Goal: Task Accomplishment & Management: Use online tool/utility

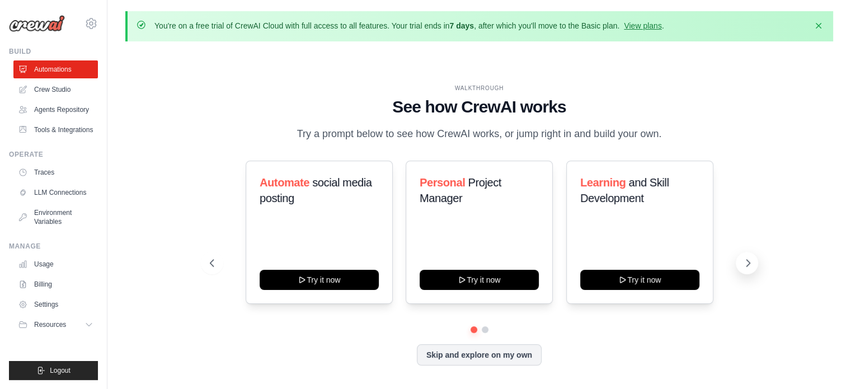
click at [751, 263] on icon at bounding box center [748, 262] width 11 height 11
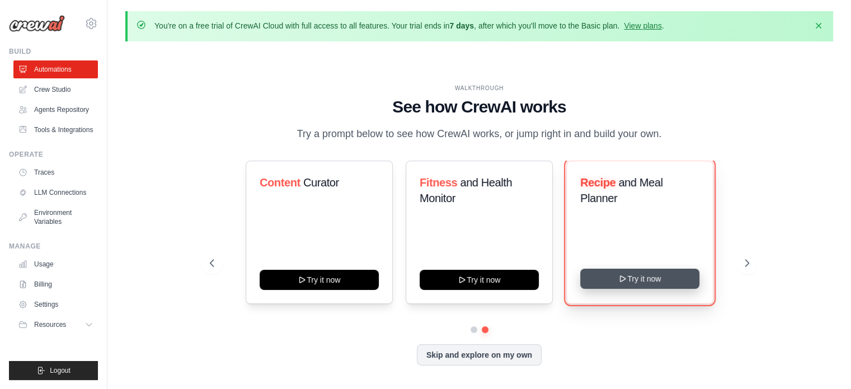
click at [656, 279] on button "Try it now" at bounding box center [639, 279] width 119 height 20
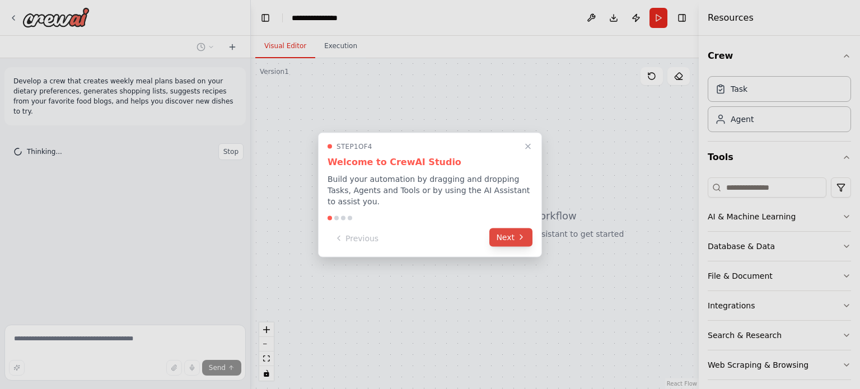
click at [515, 235] on button "Next" at bounding box center [510, 237] width 43 height 18
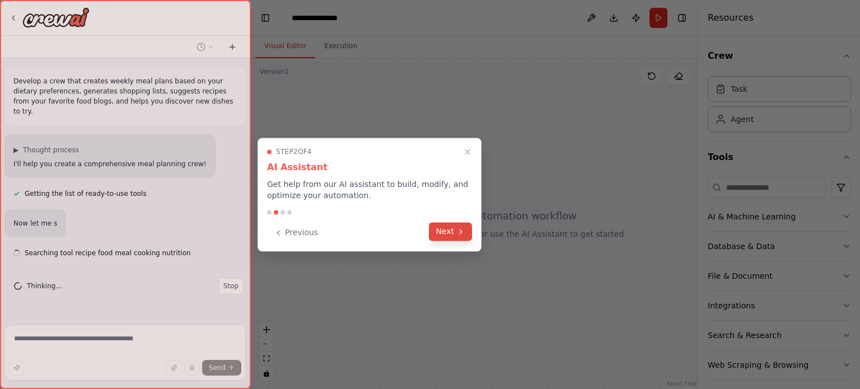
click at [457, 237] on button "Next" at bounding box center [450, 231] width 43 height 18
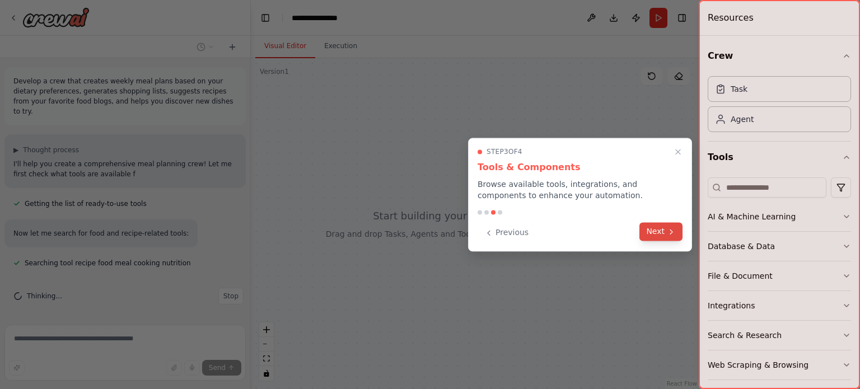
click at [667, 229] on icon at bounding box center [671, 231] width 9 height 9
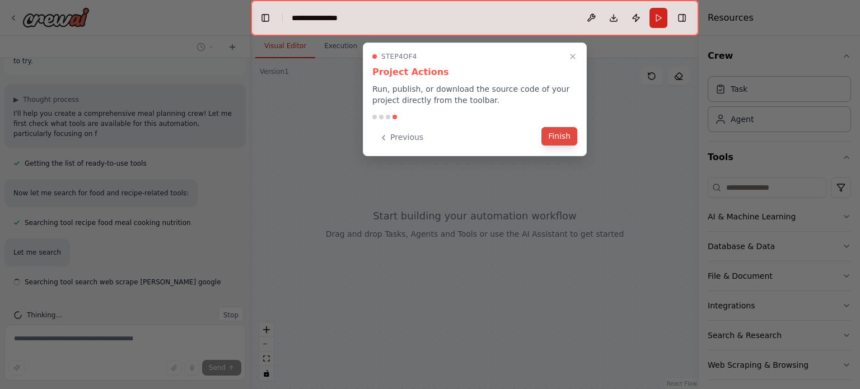
scroll to position [60, 0]
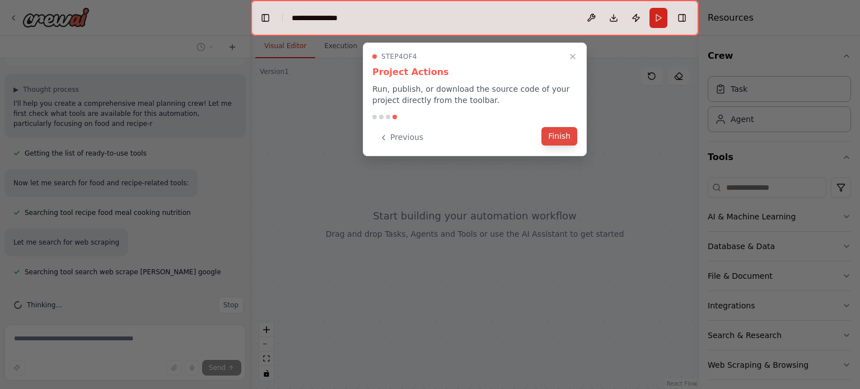
click at [563, 143] on button "Finish" at bounding box center [559, 136] width 36 height 18
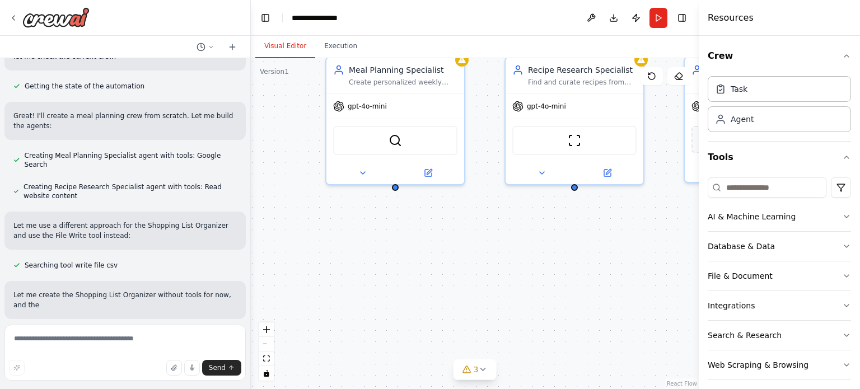
scroll to position [405, 0]
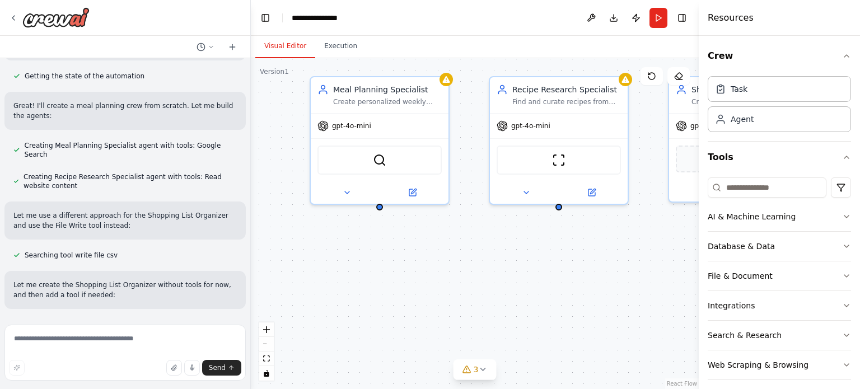
drag, startPoint x: 566, startPoint y: 355, endPoint x: 401, endPoint y: 317, distance: 169.4
click at [401, 317] on div "Meal Planning Specialist Create personalized weekly meal plans based on {dietar…" at bounding box center [475, 223] width 448 height 331
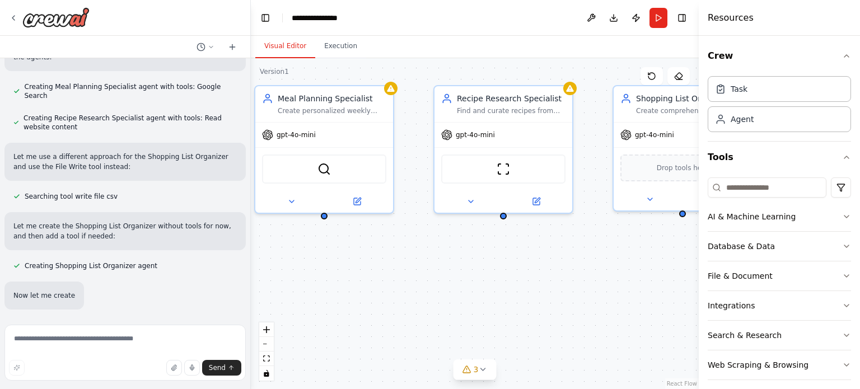
scroll to position [465, 0]
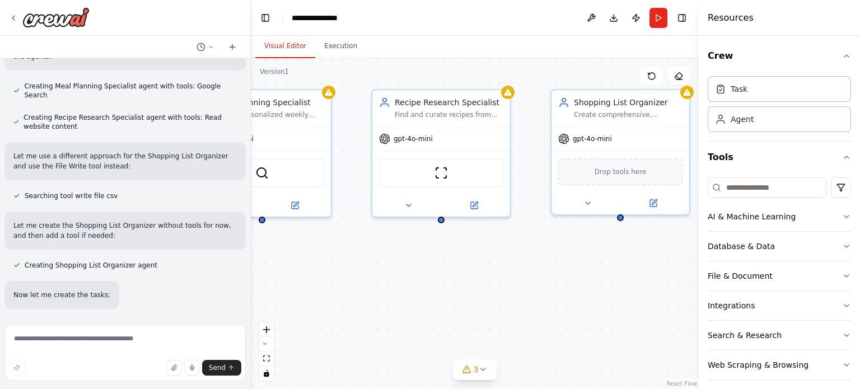
drag, startPoint x: 547, startPoint y: 285, endPoint x: 429, endPoint y: 298, distance: 118.2
click at [429, 298] on div "Meal Planning Specialist Create personalized weekly meal plans based on {dietar…" at bounding box center [475, 223] width 448 height 331
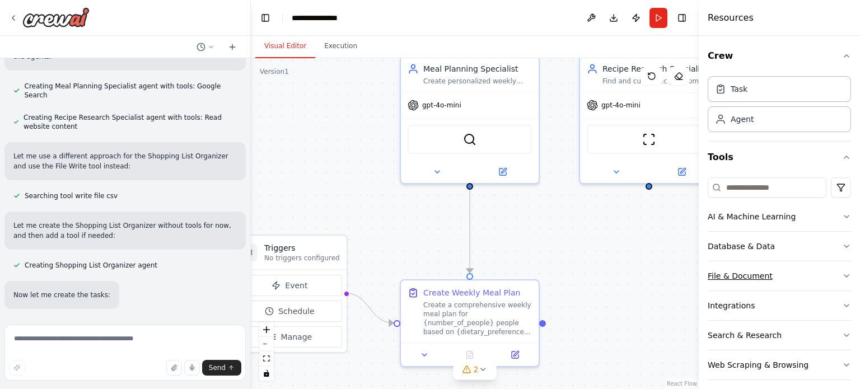
drag, startPoint x: 557, startPoint y: 298, endPoint x: 765, endPoint y: 264, distance: 210.4
click at [765, 264] on div "Develop a crew that creates weekly meal plans based on your dietary preferences…" at bounding box center [430, 194] width 860 height 389
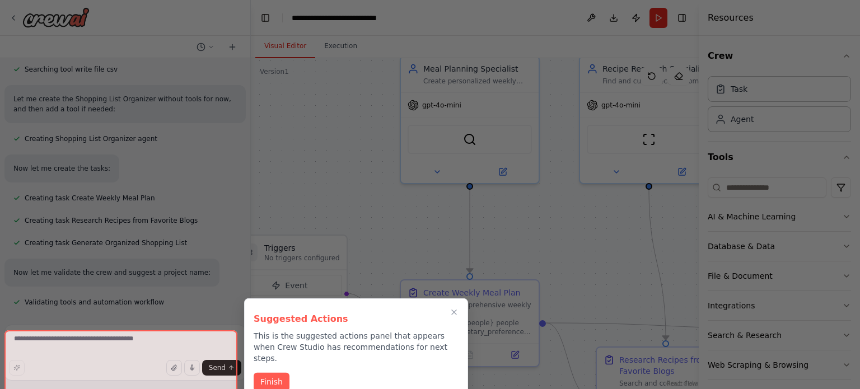
scroll to position [628, 0]
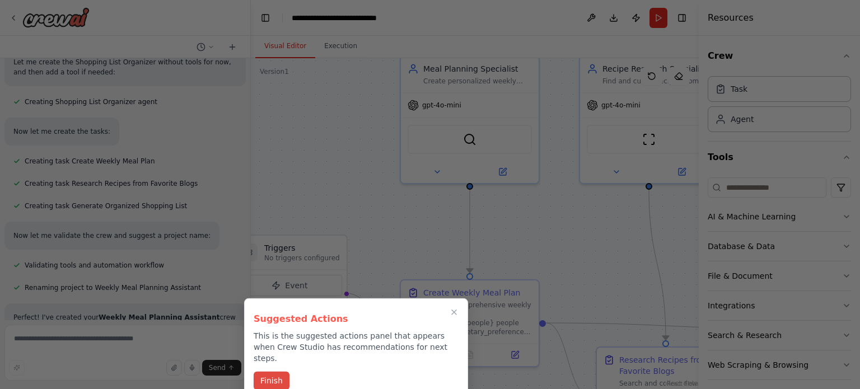
click at [274, 377] on button "Finish" at bounding box center [272, 381] width 36 height 18
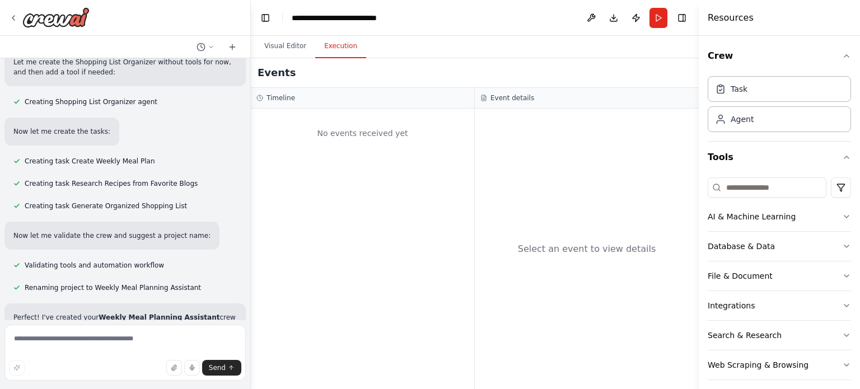
click at [338, 45] on button "Execution" at bounding box center [340, 47] width 51 height 24
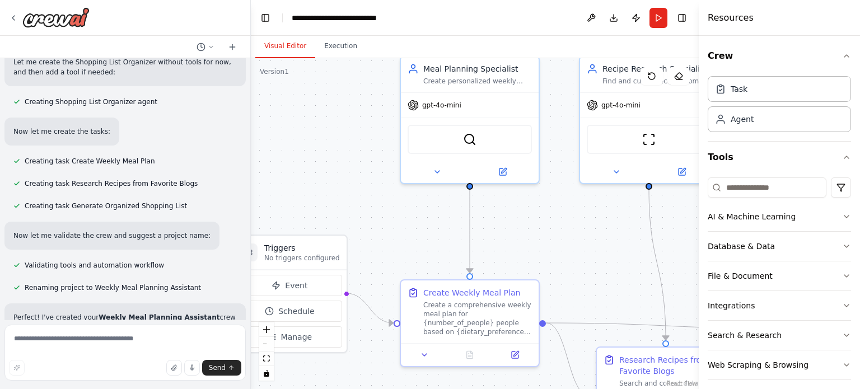
click at [292, 41] on button "Visual Editor" at bounding box center [285, 47] width 60 height 24
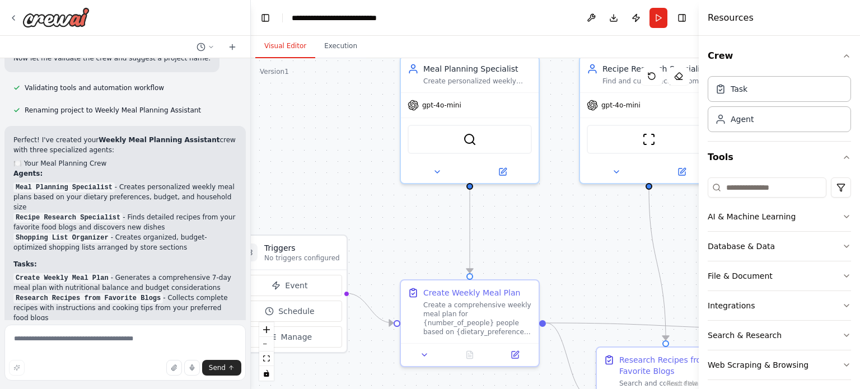
scroll to position [1028, 0]
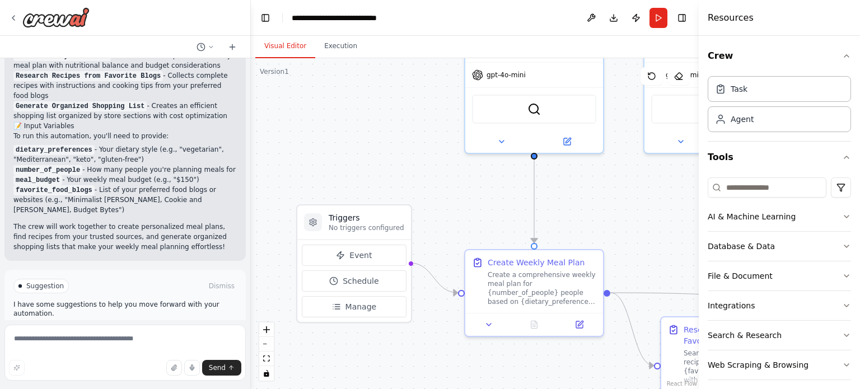
drag, startPoint x: 414, startPoint y: 255, endPoint x: 479, endPoint y: 225, distance: 71.1
click at [479, 225] on div ".deletable-edge-delete-btn { width: 20px; height: 20px; border: 0px solid #ffff…" at bounding box center [475, 223] width 448 height 331
click at [351, 308] on span "Manage" at bounding box center [360, 306] width 31 height 11
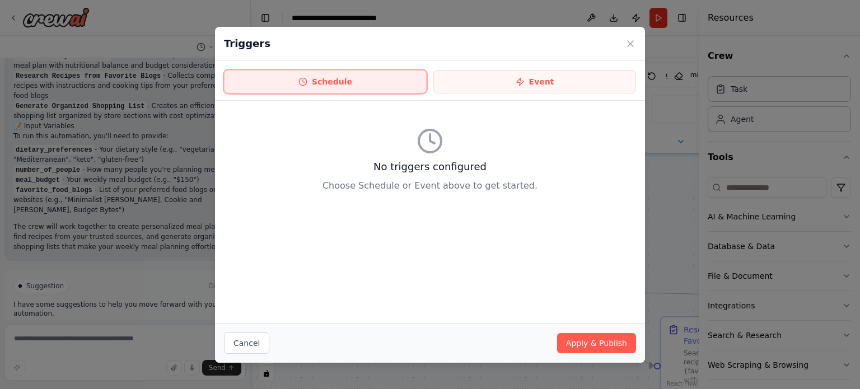
click at [390, 83] on button "Schedule" at bounding box center [325, 82] width 203 height 24
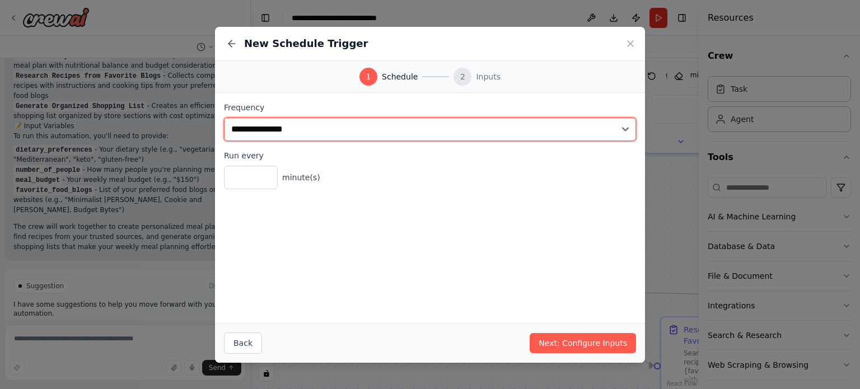
click at [621, 129] on select "**********" at bounding box center [430, 130] width 412 height 24
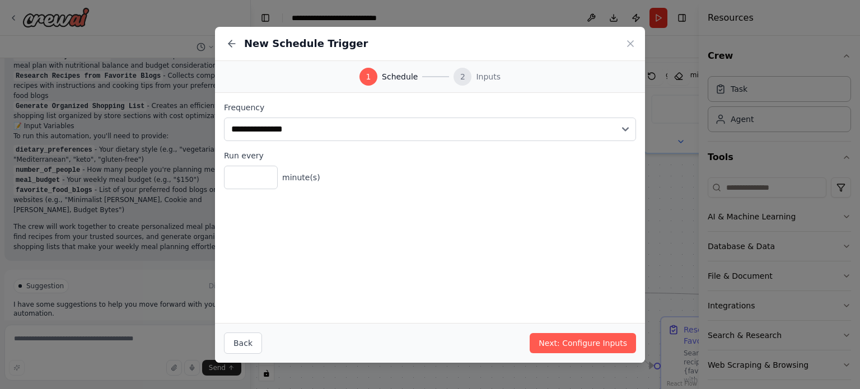
click at [558, 284] on div "**********" at bounding box center [430, 208] width 430 height 230
click at [600, 339] on button "Next: Configure Inputs" at bounding box center [582, 343] width 106 height 20
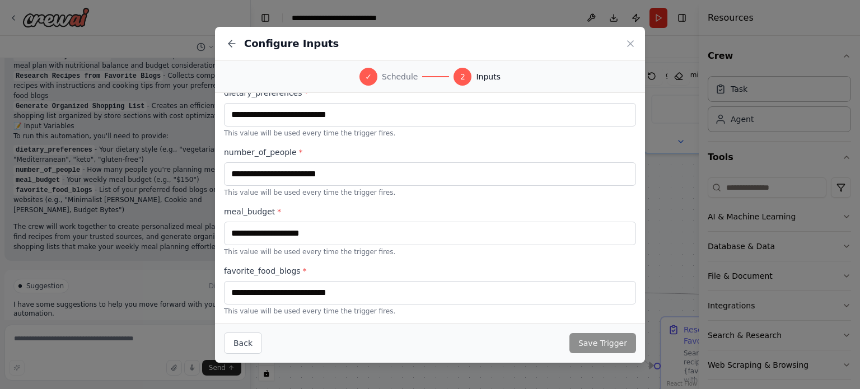
scroll to position [0, 0]
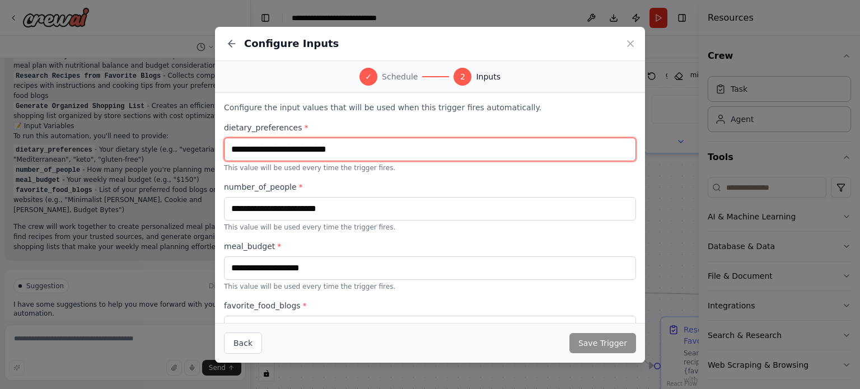
drag, startPoint x: 359, startPoint y: 152, endPoint x: 246, endPoint y: 149, distance: 113.1
click at [246, 149] on input "text" at bounding box center [430, 150] width 412 height 24
type input "******"
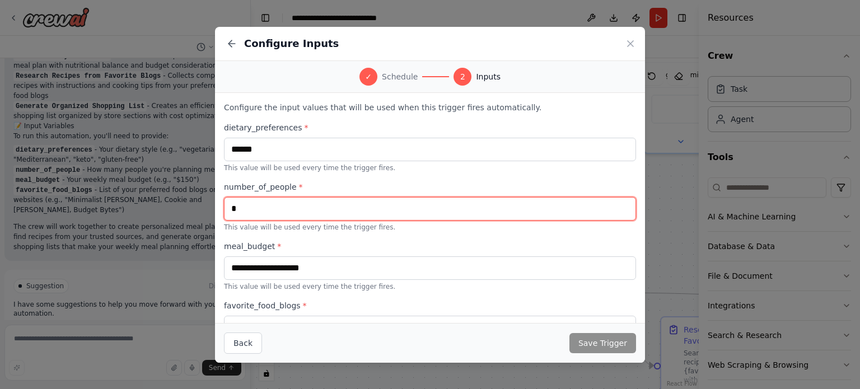
type input "*"
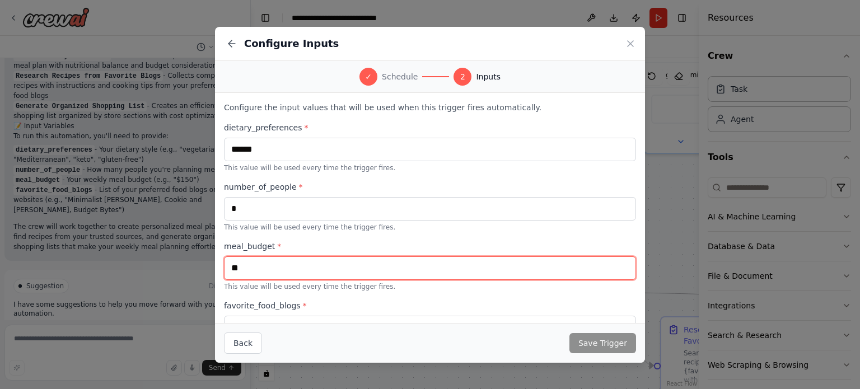
type input "**"
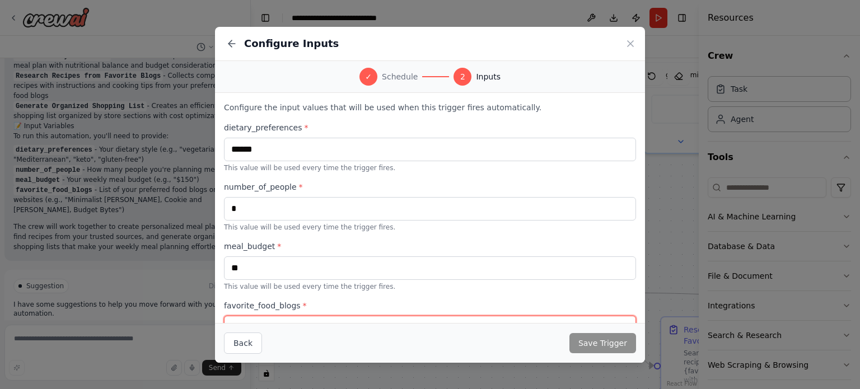
scroll to position [15, 0]
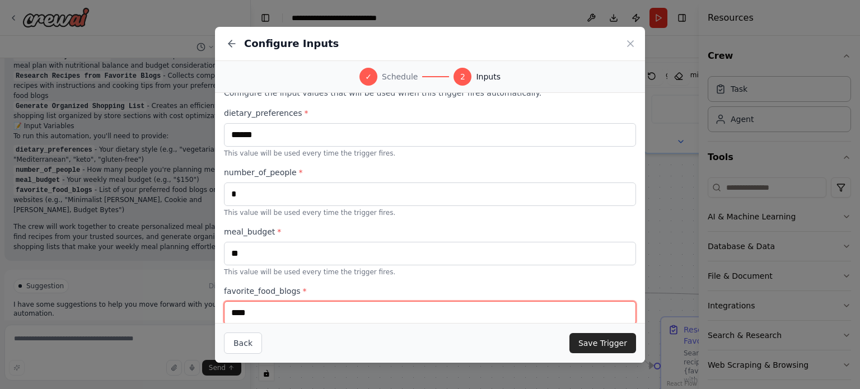
type input "****"
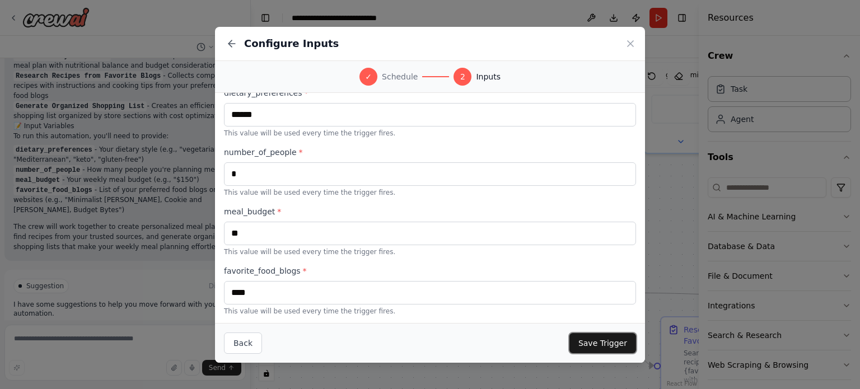
click at [602, 348] on button "Save Trigger" at bounding box center [602, 343] width 67 height 20
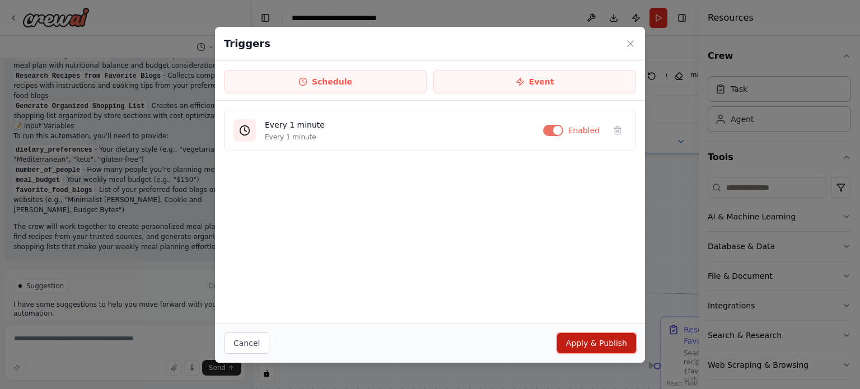
click at [602, 348] on button "Apply & Publish" at bounding box center [596, 343] width 79 height 20
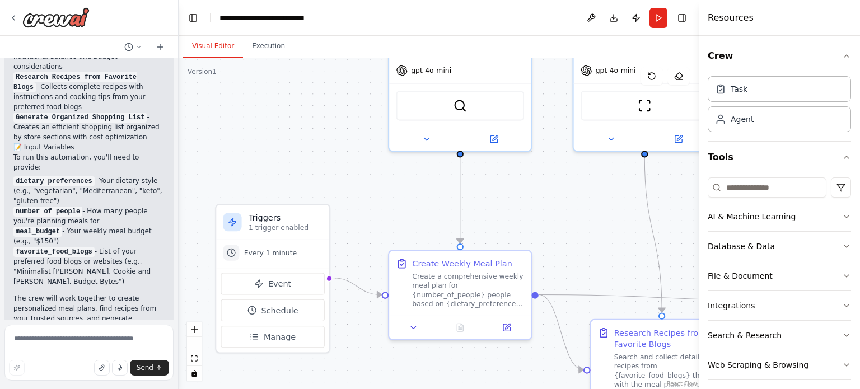
scroll to position [1241, 0]
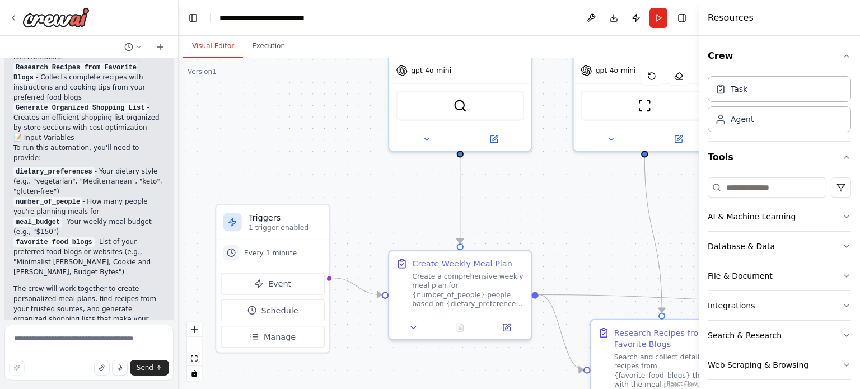
drag, startPoint x: 249, startPoint y: 191, endPoint x: 179, endPoint y: 184, distance: 70.3
click at [179, 184] on div "Develop a crew that creates weekly meal plans based on your dietary preferences…" at bounding box center [430, 194] width 860 height 389
click at [682, 20] on button "Toggle Right Sidebar" at bounding box center [682, 18] width 16 height 16
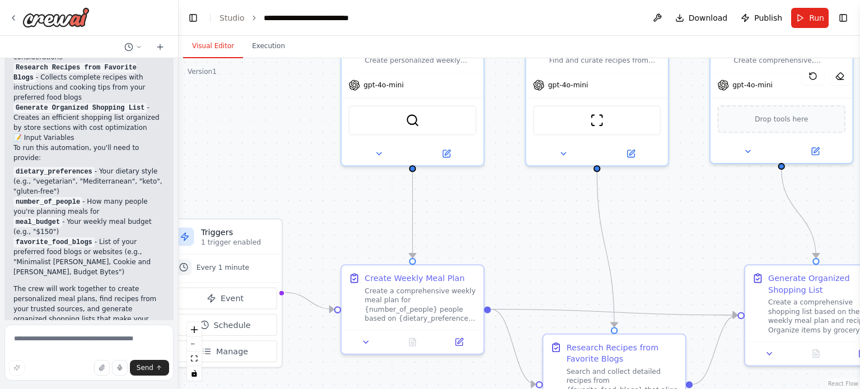
drag, startPoint x: 731, startPoint y: 252, endPoint x: 683, endPoint y: 267, distance: 49.8
click at [683, 267] on div ".deletable-edge-delete-btn { width: 20px; height: 20px; border: 0px solid #ffff…" at bounding box center [519, 223] width 681 height 331
click at [378, 147] on icon at bounding box center [378, 151] width 9 height 9
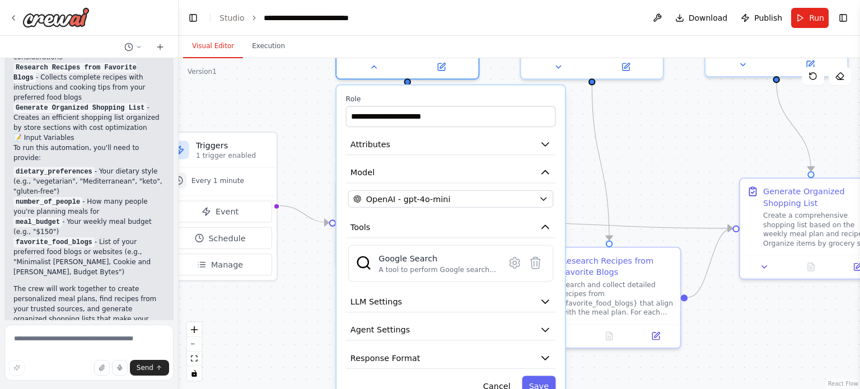
drag, startPoint x: 582, startPoint y: 260, endPoint x: 577, endPoint y: 174, distance: 86.9
click at [577, 174] on div ".deletable-edge-delete-btn { width: 20px; height: 20px; border: 0px solid #ffff…" at bounding box center [519, 223] width 681 height 331
drag, startPoint x: 577, startPoint y: 215, endPoint x: 584, endPoint y: 160, distance: 56.4
click at [584, 160] on div ".deletable-edge-delete-btn { width: 20px; height: 20px; border: 0px solid #ffff…" at bounding box center [519, 223] width 681 height 331
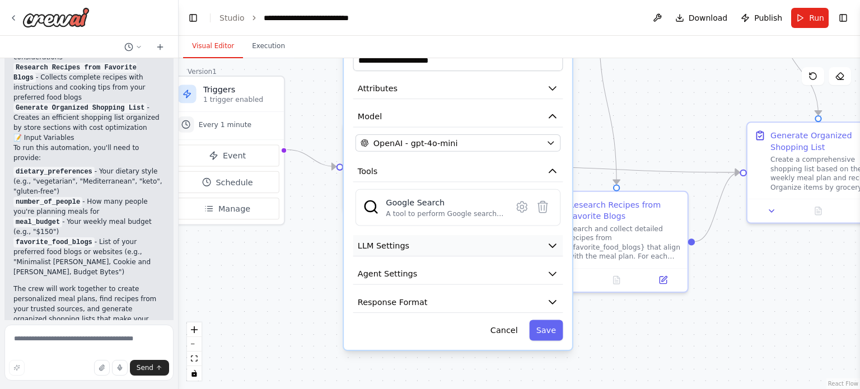
click at [556, 254] on button "LLM Settings" at bounding box center [458, 245] width 210 height 21
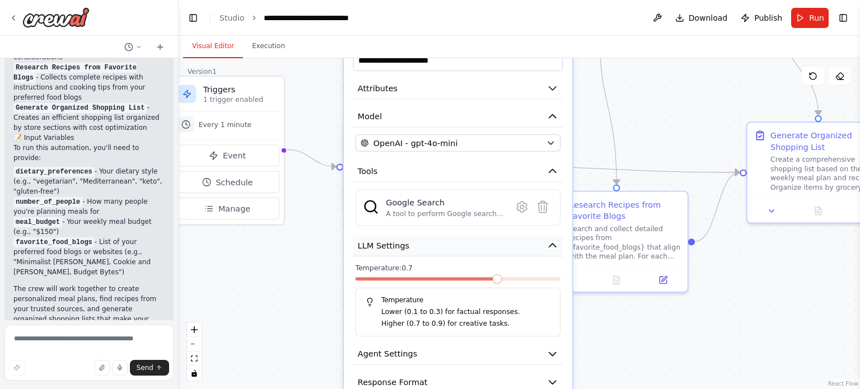
click at [556, 254] on button "LLM Settings" at bounding box center [458, 245] width 210 height 21
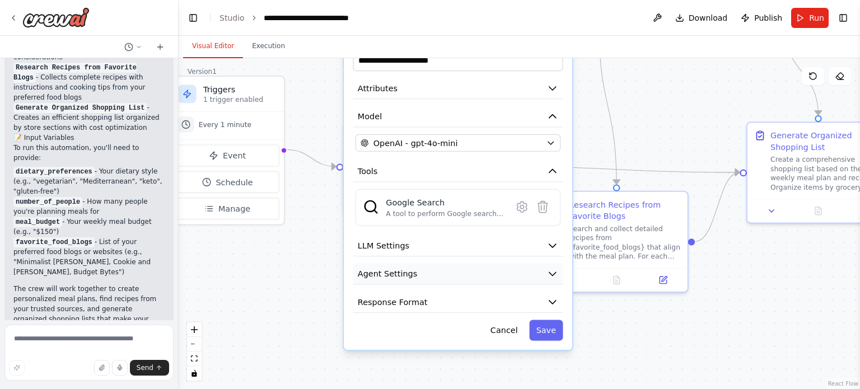
click at [553, 273] on icon "button" at bounding box center [552, 273] width 7 height 3
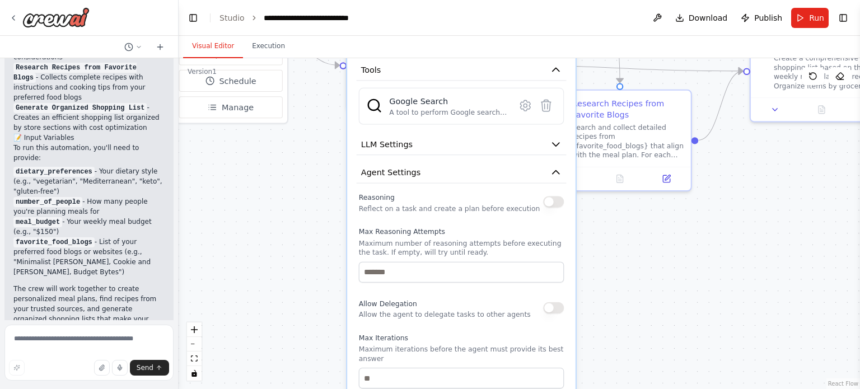
drag, startPoint x: 606, startPoint y: 159, endPoint x: 607, endPoint y: 60, distance: 99.1
click at [607, 60] on div ".deletable-edge-delete-btn { width: 20px; height: 20px; border: 0px solid #ffff…" at bounding box center [519, 223] width 681 height 331
click at [551, 171] on icon "button" at bounding box center [555, 175] width 12 height 12
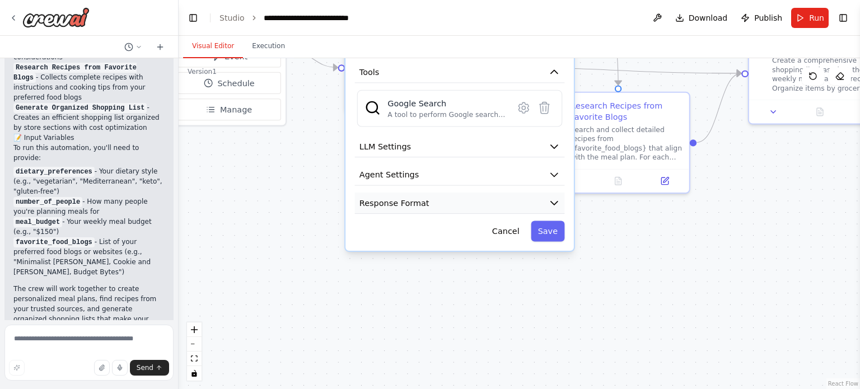
click at [551, 203] on icon "button" at bounding box center [555, 203] width 12 height 12
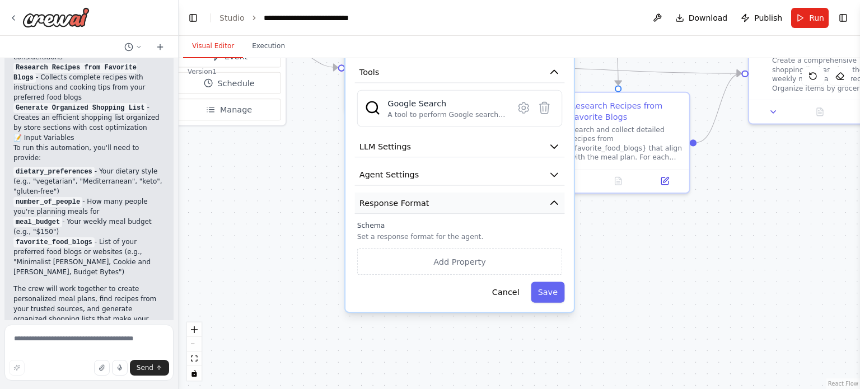
click at [551, 203] on icon "button" at bounding box center [555, 203] width 12 height 12
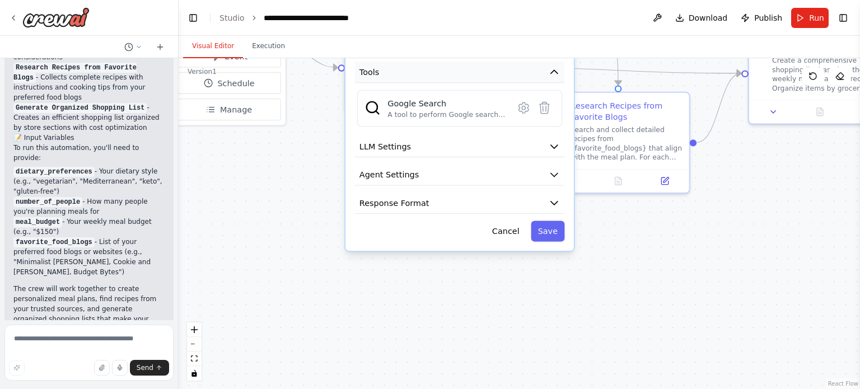
click at [554, 70] on icon "button" at bounding box center [554, 71] width 7 height 3
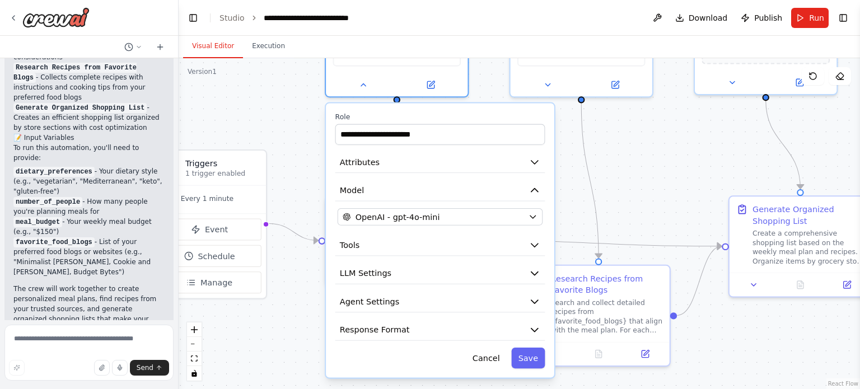
drag, startPoint x: 634, startPoint y: 242, endPoint x: 614, endPoint y: 413, distance: 171.3
click at [614, 388] on html "Develop a crew that creates weekly meal plans based on your dietary preferences…" at bounding box center [430, 194] width 860 height 389
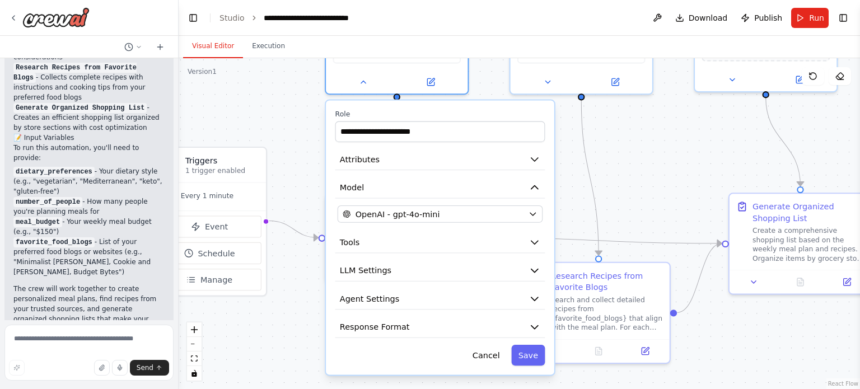
click at [468, 105] on div "**********" at bounding box center [440, 238] width 228 height 274
click at [363, 85] on button at bounding box center [362, 80] width 65 height 14
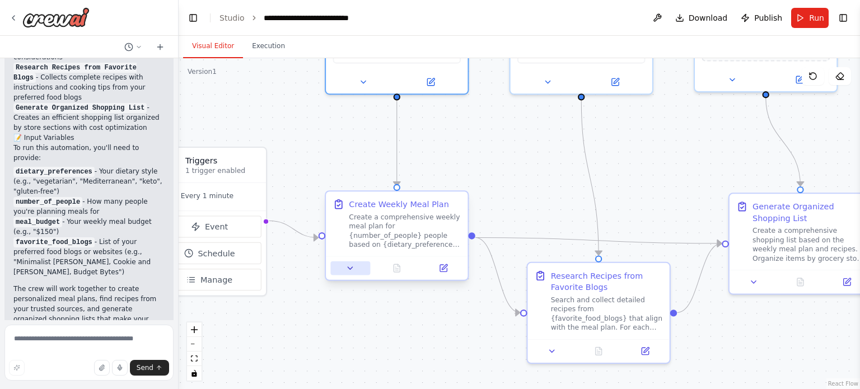
click at [348, 266] on icon at bounding box center [349, 268] width 9 height 9
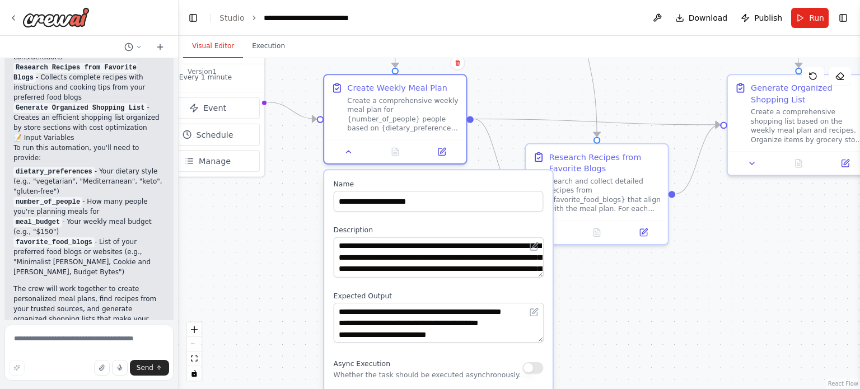
drag, startPoint x: 551, startPoint y: 179, endPoint x: 550, endPoint y: 60, distance: 118.7
click at [550, 60] on div ".deletable-edge-delete-btn { width: 20px; height: 20px; border: 0px solid #ffff…" at bounding box center [519, 223] width 681 height 331
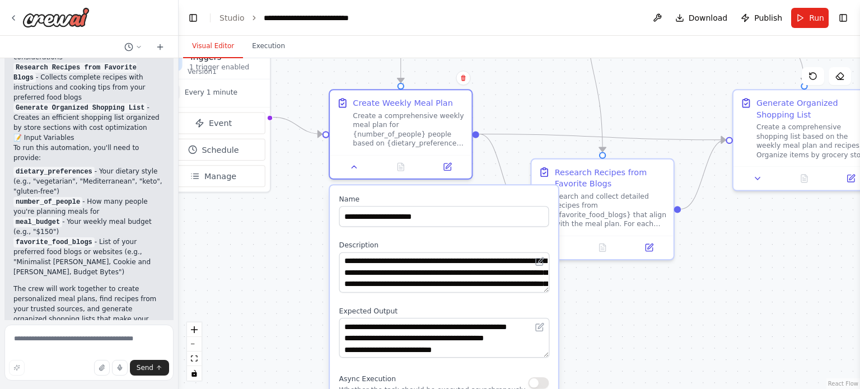
drag, startPoint x: 593, startPoint y: 336, endPoint x: 598, endPoint y: 351, distance: 16.1
click at [598, 351] on div ".deletable-edge-delete-btn { width: 20px; height: 20px; border: 0px solid #ffff…" at bounding box center [519, 223] width 681 height 331
click at [356, 168] on icon at bounding box center [353, 164] width 9 height 9
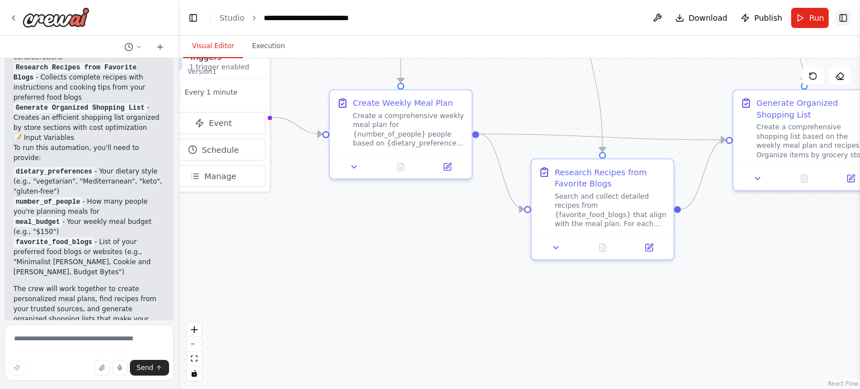
click at [840, 18] on button "Toggle Right Sidebar" at bounding box center [843, 18] width 16 height 16
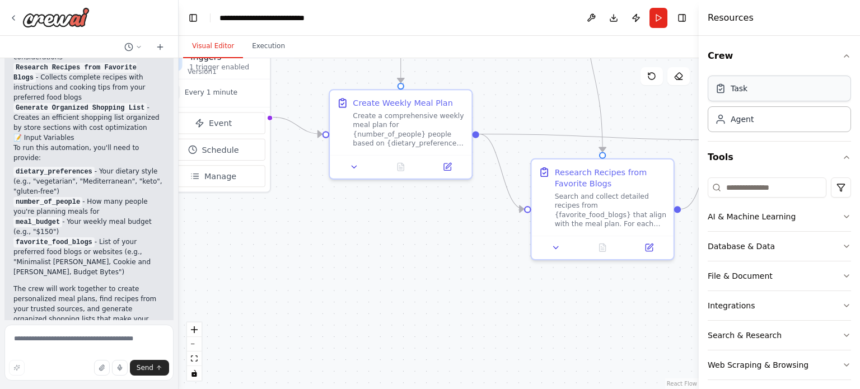
click at [779, 96] on div "Task" at bounding box center [778, 89] width 143 height 26
click at [777, 124] on div "Agent" at bounding box center [778, 119] width 143 height 26
click at [728, 89] on div "Task" at bounding box center [731, 88] width 32 height 11
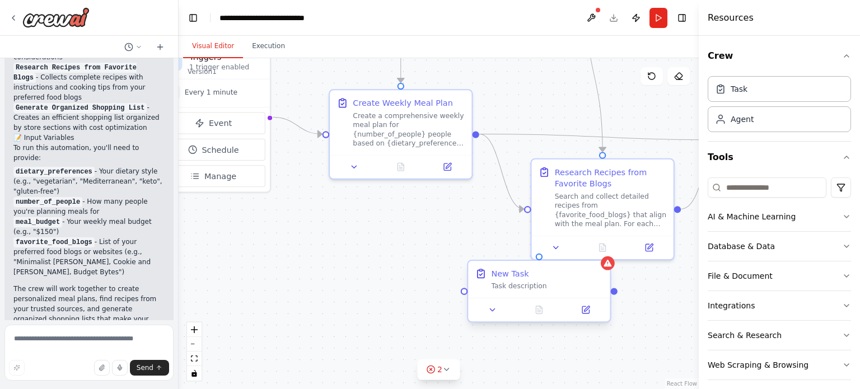
click at [498, 268] on div "New Task" at bounding box center [510, 274] width 38 height 12
click at [500, 285] on div "Task description" at bounding box center [547, 286] width 112 height 9
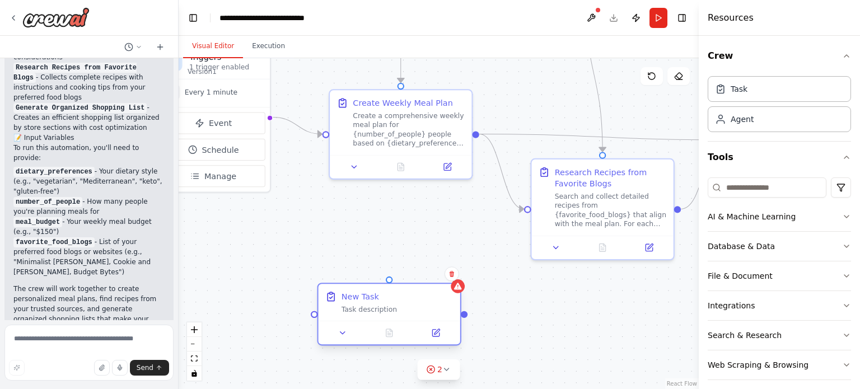
drag, startPoint x: 546, startPoint y: 281, endPoint x: 386, endPoint y: 301, distance: 160.7
click at [386, 301] on div "New Task Task description" at bounding box center [397, 302] width 112 height 23
click at [452, 275] on icon at bounding box center [451, 273] width 7 height 7
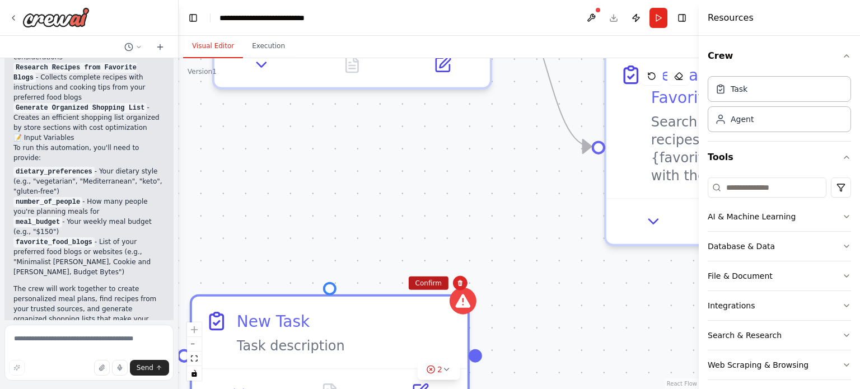
click at [438, 284] on button "Confirm" at bounding box center [429, 282] width 40 height 13
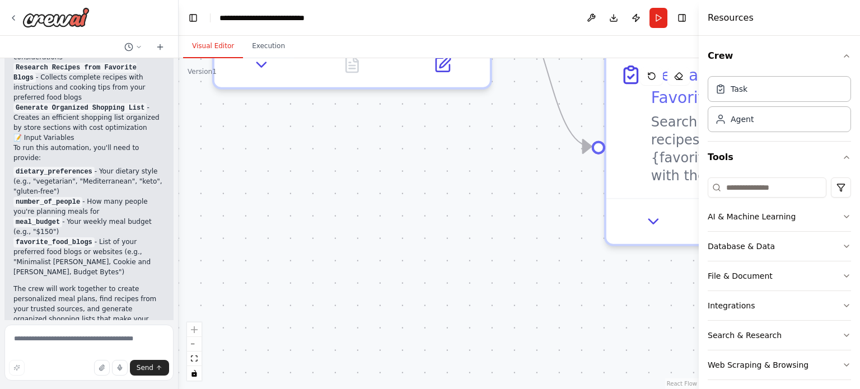
click at [434, 194] on div ".deletable-edge-delete-btn { width: 20px; height: 20px; border: 0px solid #ffff…" at bounding box center [439, 223] width 520 height 331
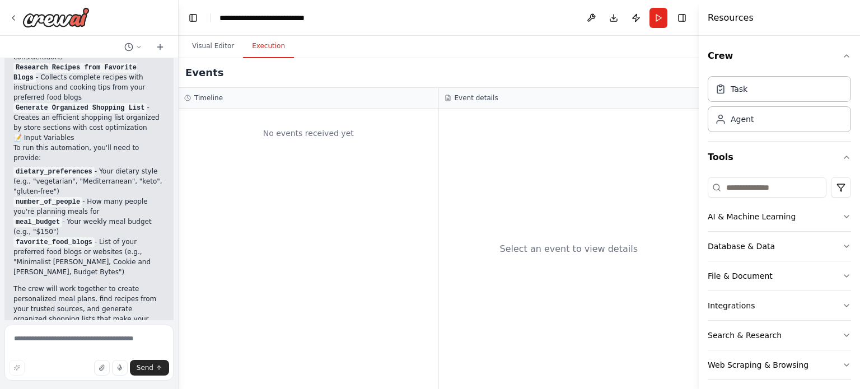
click at [256, 43] on button "Execution" at bounding box center [268, 47] width 51 height 24
click at [639, 16] on button "Publish" at bounding box center [636, 18] width 18 height 20
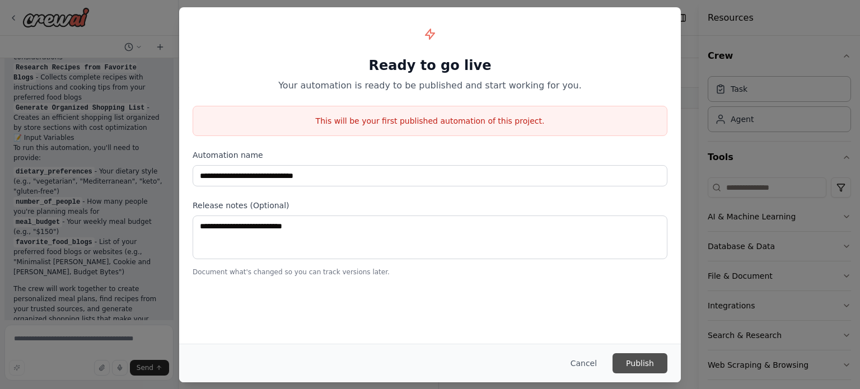
click at [640, 361] on button "Publish" at bounding box center [639, 363] width 55 height 20
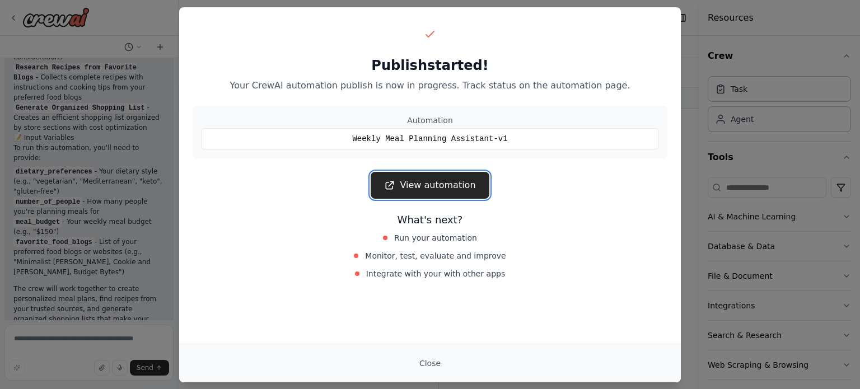
click at [442, 190] on link "View automation" at bounding box center [430, 185] width 118 height 27
click at [436, 369] on button "Close" at bounding box center [429, 363] width 39 height 20
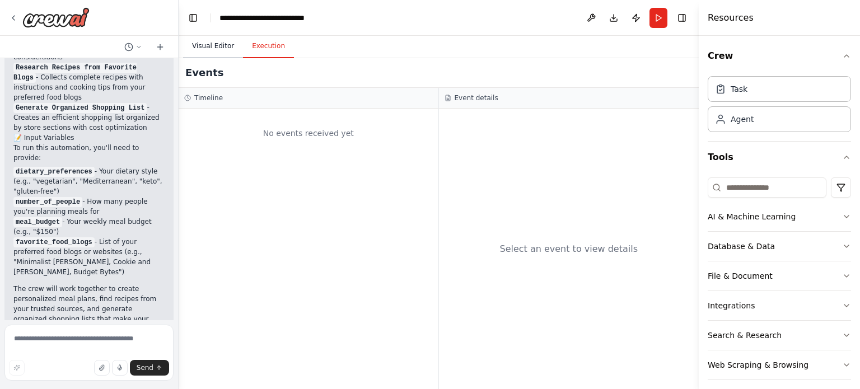
click at [204, 46] on button "Visual Editor" at bounding box center [213, 47] width 60 height 24
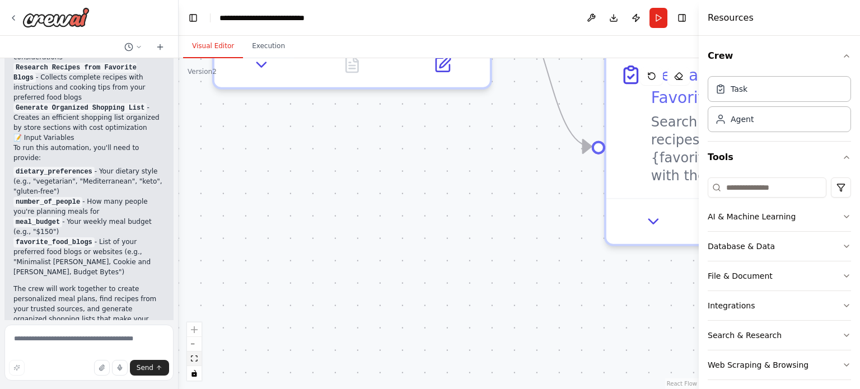
click at [195, 364] on button "fit view" at bounding box center [194, 358] width 15 height 15
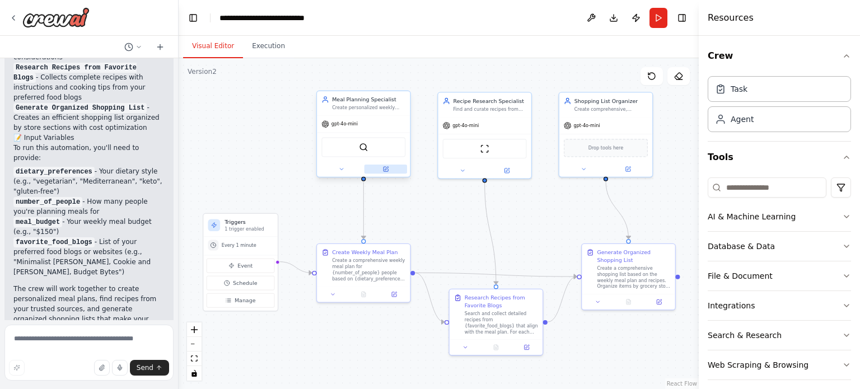
click at [389, 171] on button at bounding box center [385, 169] width 43 height 9
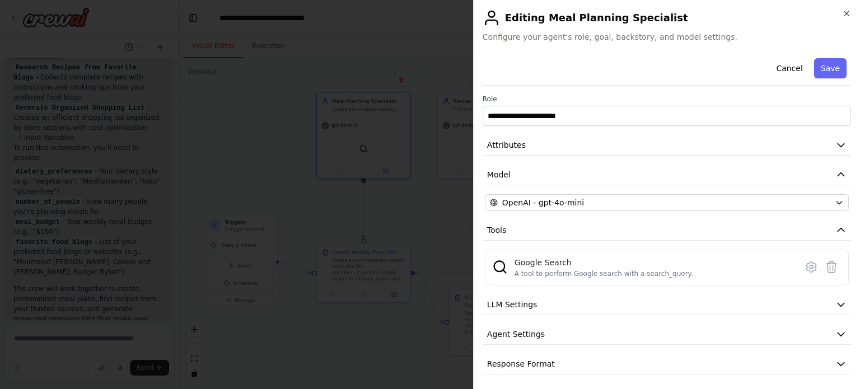
scroll to position [2, 0]
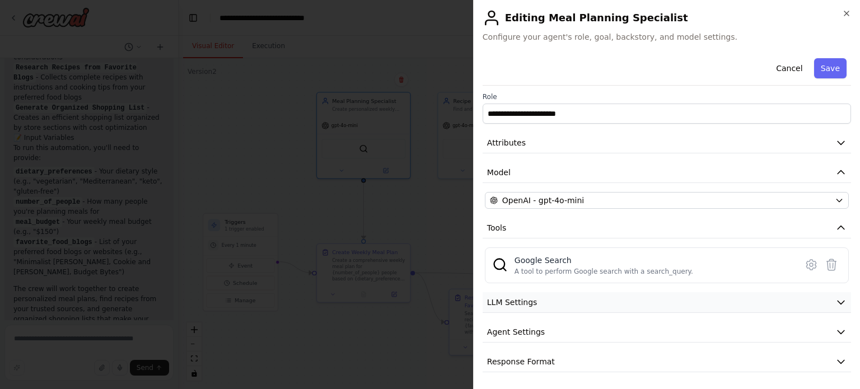
click at [835, 298] on icon "button" at bounding box center [840, 302] width 11 height 11
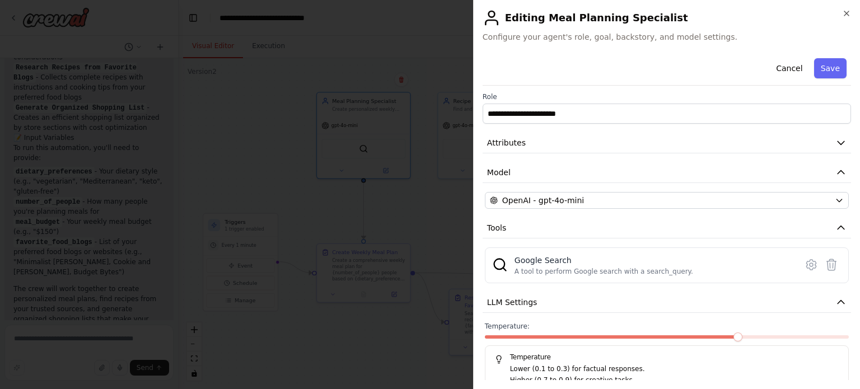
scroll to position [82, 0]
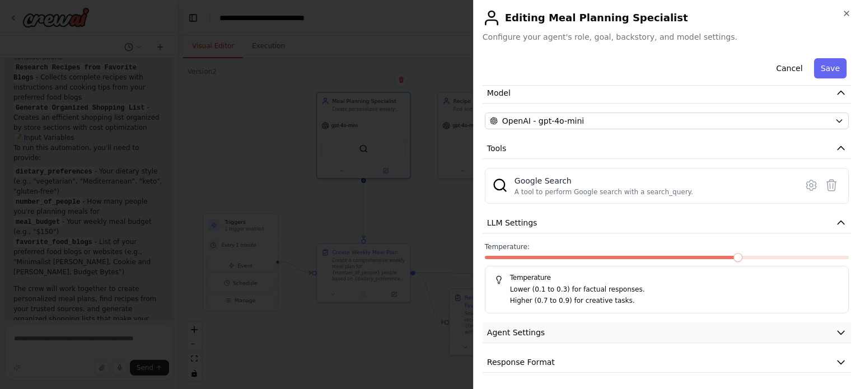
click at [829, 322] on button "Agent Settings" at bounding box center [666, 332] width 368 height 21
click at [840, 229] on div "**********" at bounding box center [666, 322] width 368 height 701
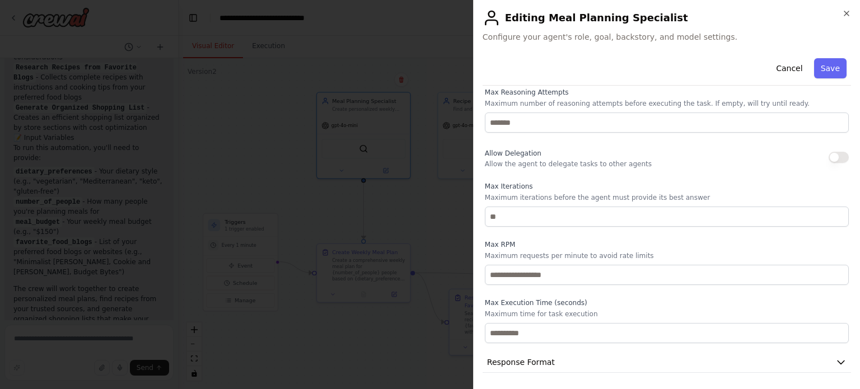
scroll to position [0, 0]
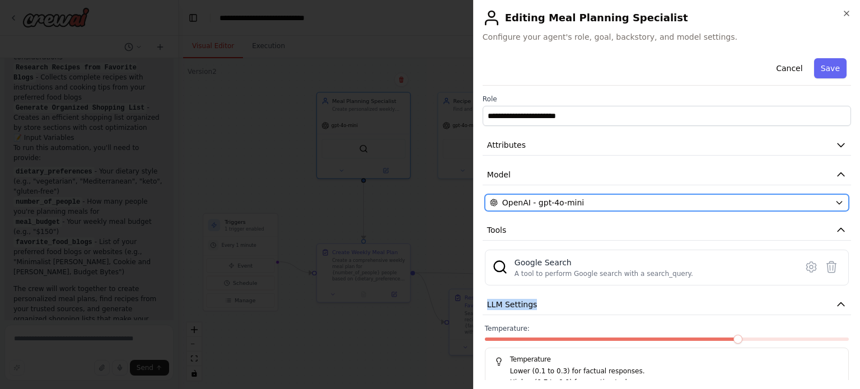
click at [835, 204] on icon "button" at bounding box center [839, 202] width 9 height 9
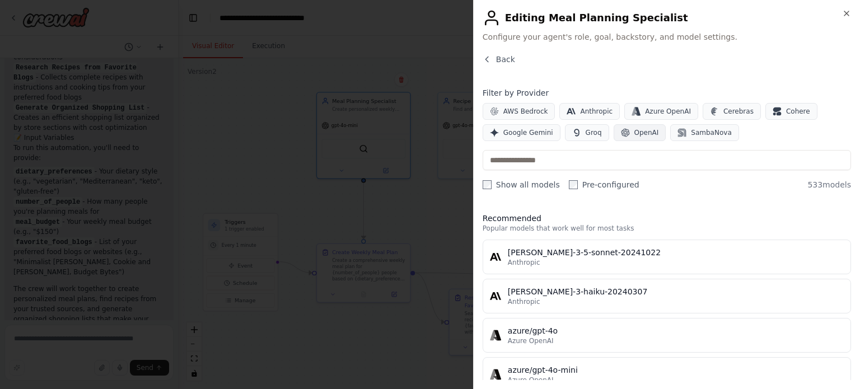
click at [634, 128] on span "OpenAI" at bounding box center [646, 132] width 25 height 9
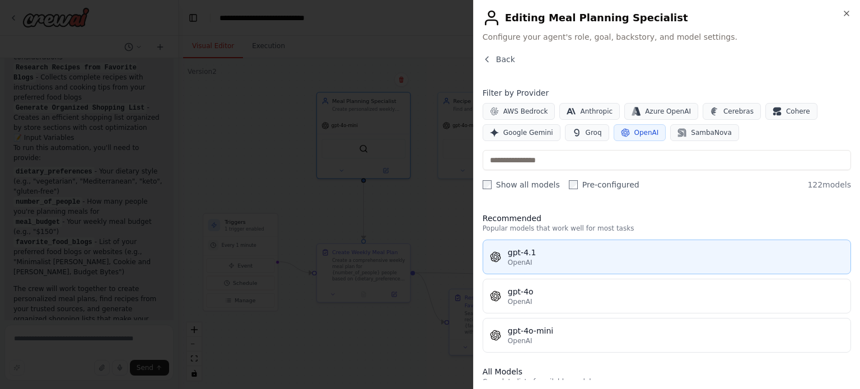
click at [517, 261] on span "OpenAI" at bounding box center [520, 262] width 25 height 9
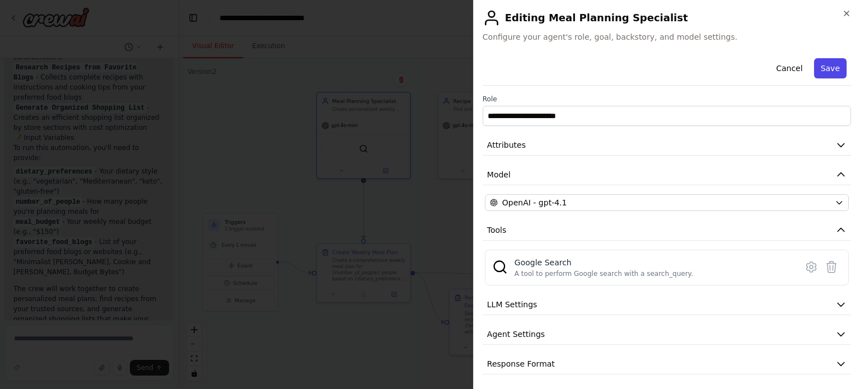
click at [828, 68] on button "Save" at bounding box center [830, 68] width 32 height 20
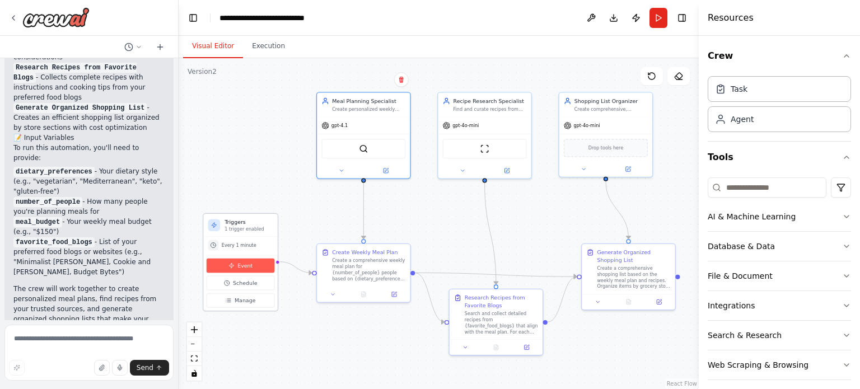
click at [244, 263] on span "Event" at bounding box center [244, 266] width 15 height 8
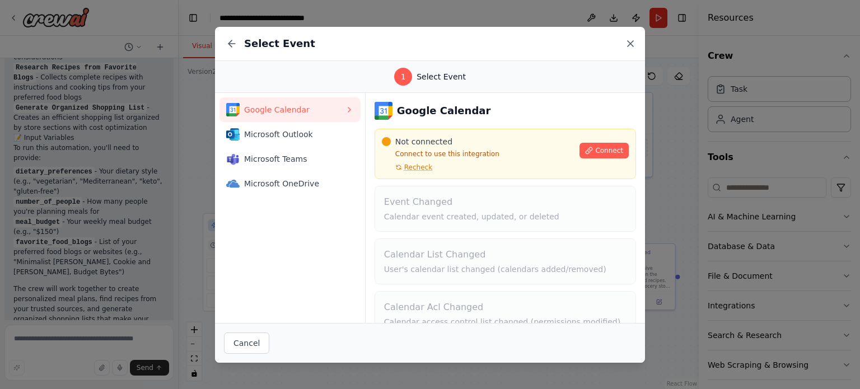
click at [634, 38] on icon at bounding box center [630, 43] width 11 height 11
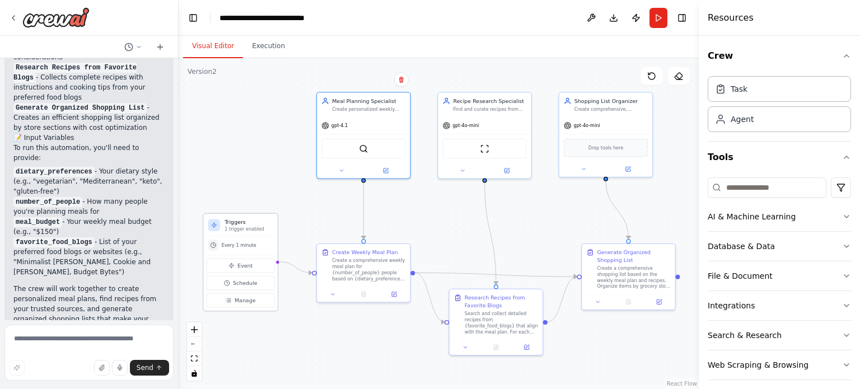
click at [235, 246] on span "Every 1 minute" at bounding box center [239, 245] width 35 height 6
click at [240, 304] on button "Manage" at bounding box center [241, 300] width 68 height 15
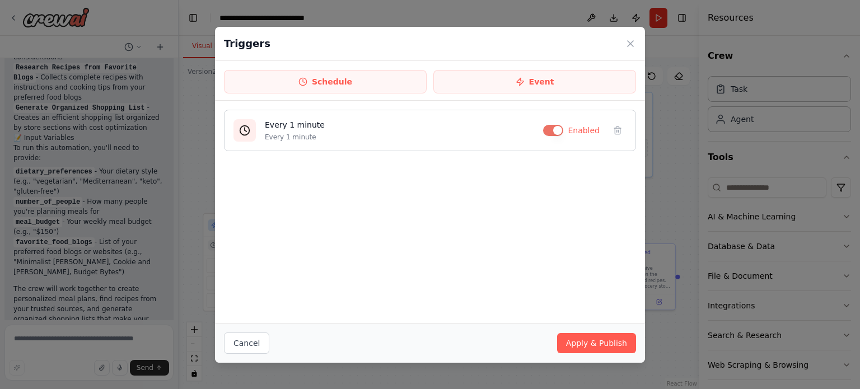
click at [555, 130] on button "button" at bounding box center [553, 130] width 20 height 11
click at [599, 348] on button "Apply & Publish" at bounding box center [596, 343] width 79 height 20
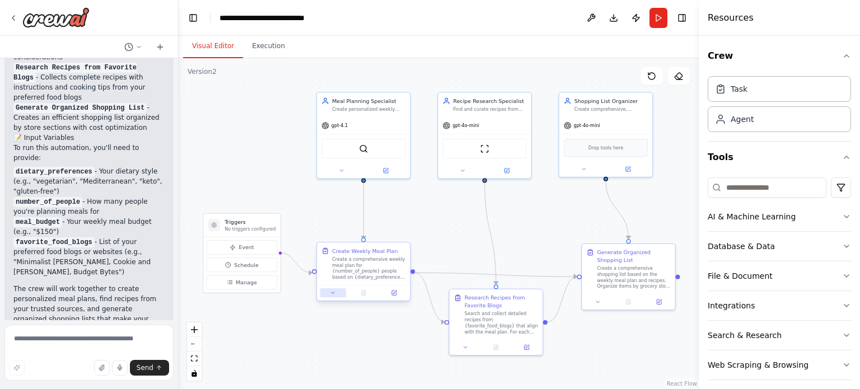
click at [332, 288] on button at bounding box center [333, 292] width 26 height 9
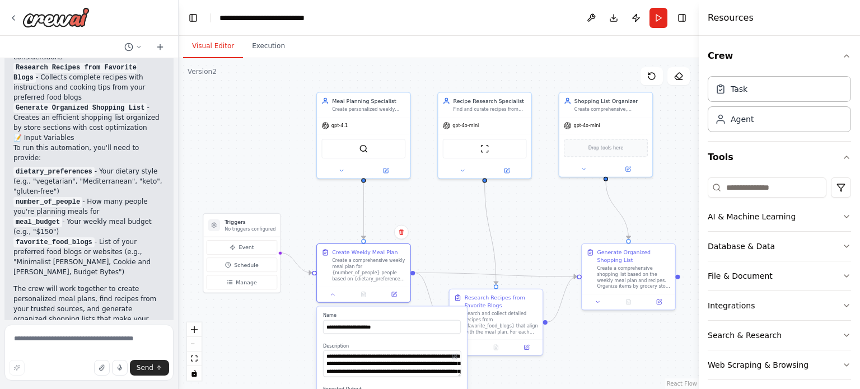
scroll to position [37, 0]
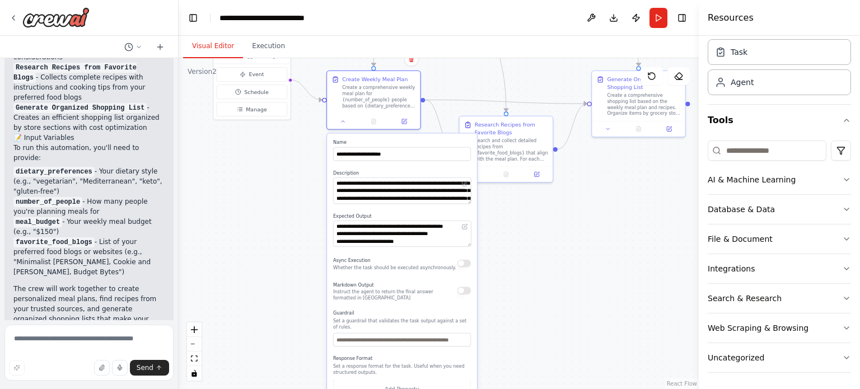
drag, startPoint x: 664, startPoint y: 208, endPoint x: 674, endPoint y: 34, distance: 173.8
click at [674, 34] on main "**********" at bounding box center [439, 194] width 520 height 389
click at [383, 336] on input "text" at bounding box center [402, 338] width 138 height 13
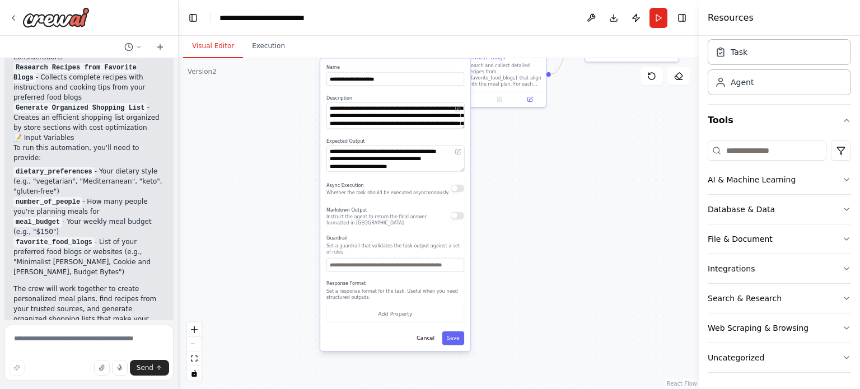
drag, startPoint x: 519, startPoint y: 307, endPoint x: 511, endPoint y: 233, distance: 74.9
click at [511, 233] on div ".deletable-edge-delete-btn { width: 20px; height: 20px; border: 0px solid #ffff…" at bounding box center [439, 223] width 520 height 331
click at [457, 109] on icon at bounding box center [456, 108] width 4 height 4
click at [455, 109] on icon at bounding box center [456, 108] width 4 height 4
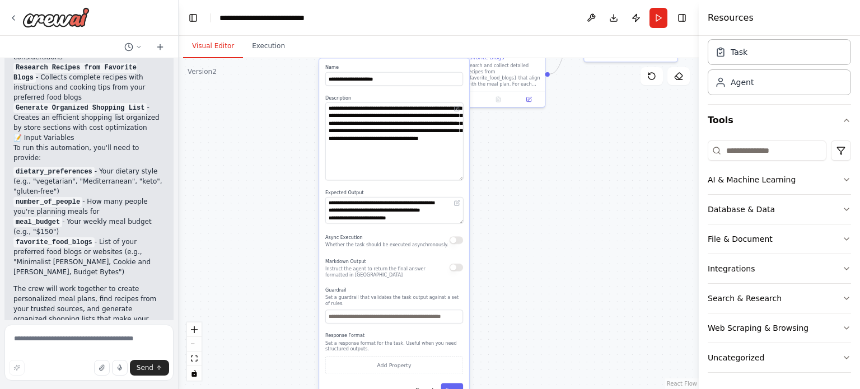
drag, startPoint x: 461, startPoint y: 125, endPoint x: 515, endPoint y: 177, distance: 74.8
click at [515, 177] on div ".deletable-edge-delete-btn { width: 20px; height: 20px; border: 0px solid #ffff…" at bounding box center [439, 223] width 520 height 331
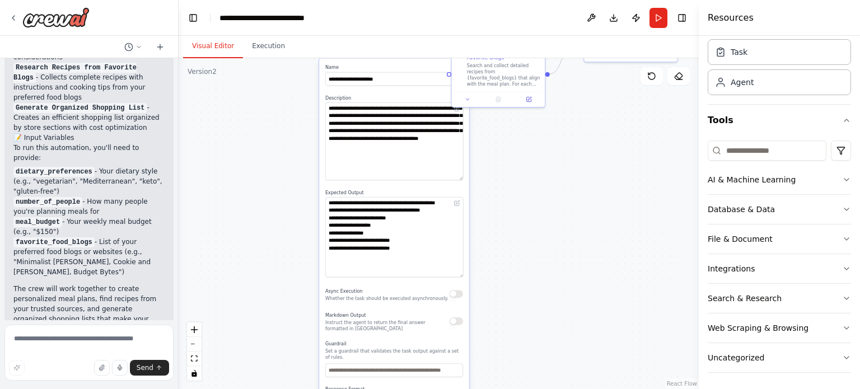
drag, startPoint x: 460, startPoint y: 221, endPoint x: 462, endPoint y: 275, distance: 53.8
click at [462, 275] on textarea "**********" at bounding box center [394, 237] width 138 height 80
click at [493, 275] on div ".deletable-edge-delete-btn { width: 20px; height: 20px; border: 0px solid #ffff…" at bounding box center [439, 223] width 520 height 331
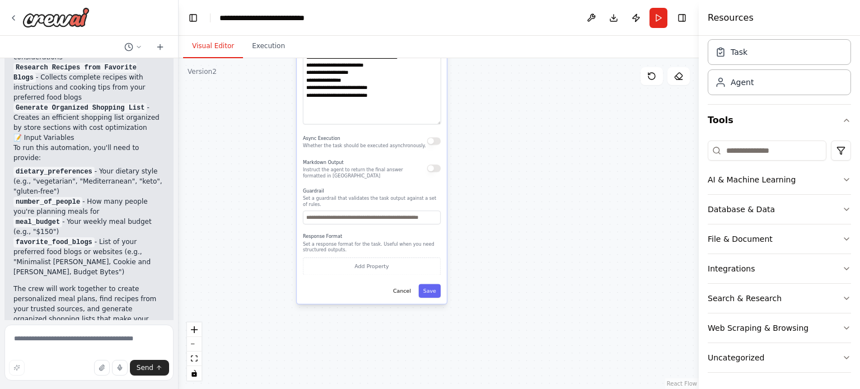
drag, startPoint x: 510, startPoint y: 268, endPoint x: 488, endPoint y: 115, distance: 154.4
click at [488, 115] on div ".deletable-edge-delete-btn { width: 20px; height: 20px; border: 0px solid #ffff…" at bounding box center [439, 223] width 520 height 331
click at [616, 20] on button "Download" at bounding box center [613, 18] width 18 height 20
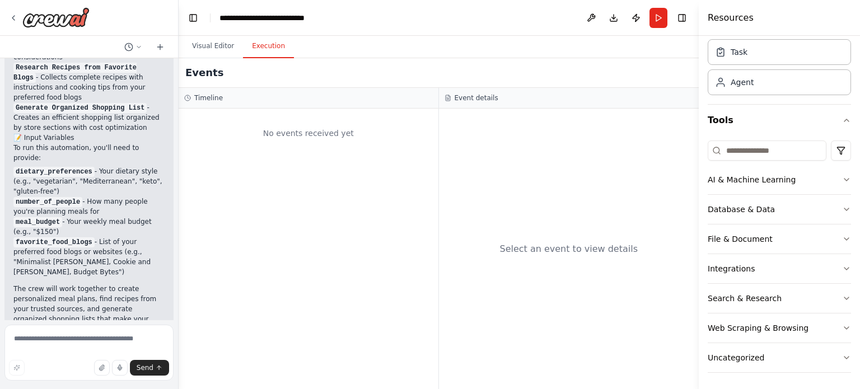
click at [261, 48] on button "Execution" at bounding box center [268, 47] width 51 height 24
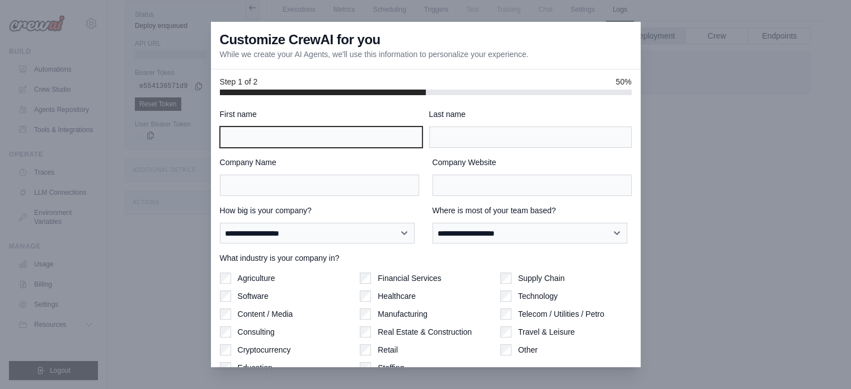
click at [298, 140] on input "First name" at bounding box center [321, 136] width 203 height 21
type input "********"
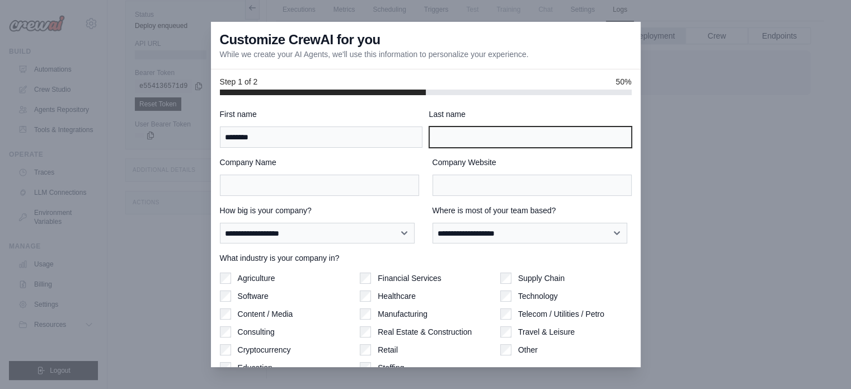
type input "**********"
drag, startPoint x: 641, startPoint y: 198, endPoint x: 645, endPoint y: 279, distance: 81.3
click at [645, 279] on div at bounding box center [425, 194] width 851 height 389
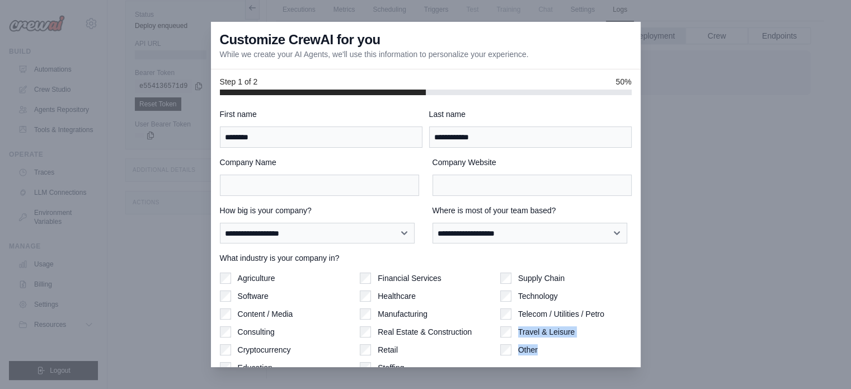
drag, startPoint x: 630, startPoint y: 310, endPoint x: 635, endPoint y: 347, distance: 37.3
click at [635, 347] on div "**********" at bounding box center [426, 231] width 430 height 273
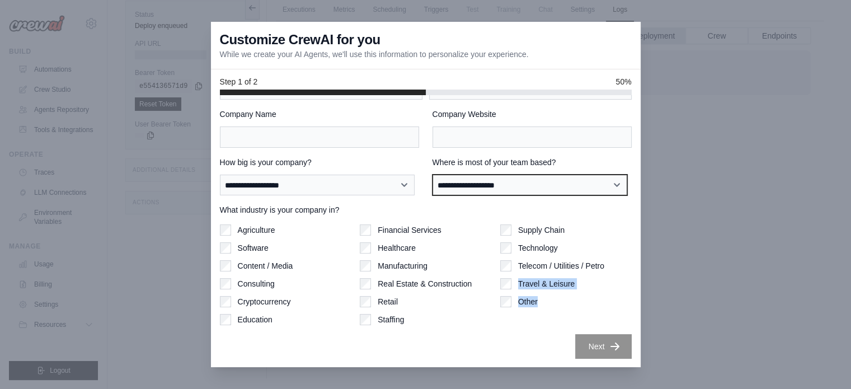
click at [568, 182] on select "**********" at bounding box center [530, 185] width 195 height 21
select select "**********"
click at [433, 175] on select "**********" at bounding box center [530, 185] width 195 height 21
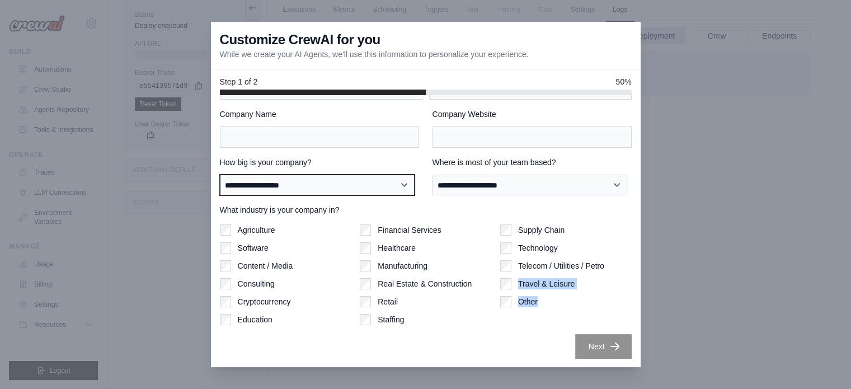
click at [317, 188] on select "**********" at bounding box center [317, 185] width 195 height 21
select select "**********"
click at [220, 175] on select "**********" at bounding box center [317, 185] width 195 height 21
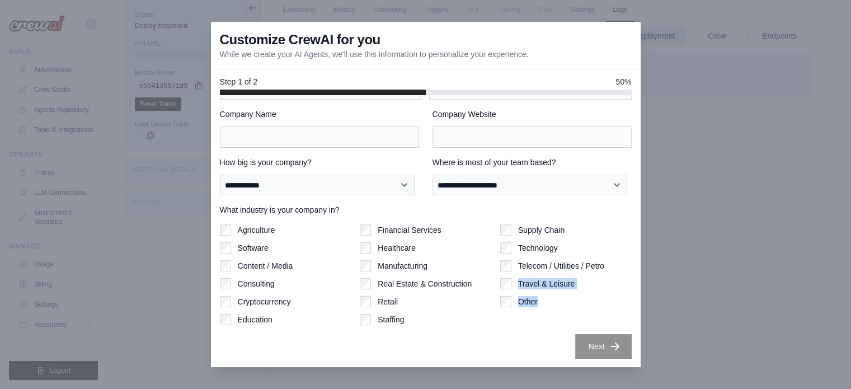
scroll to position [0, 0]
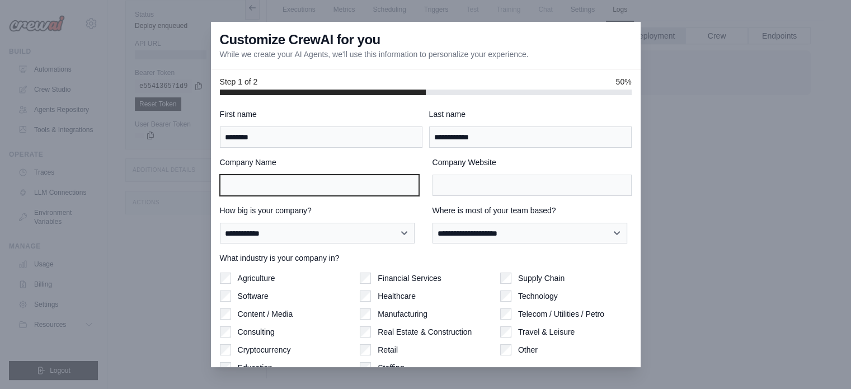
click at [318, 187] on input "Company Name" at bounding box center [319, 185] width 199 height 21
type input "***"
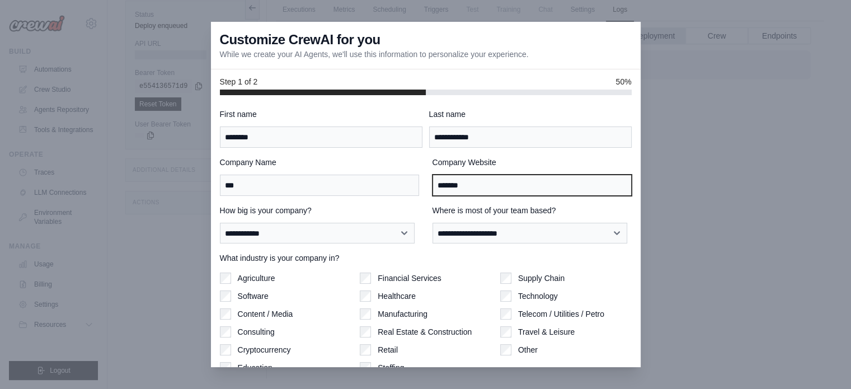
type input "*******"
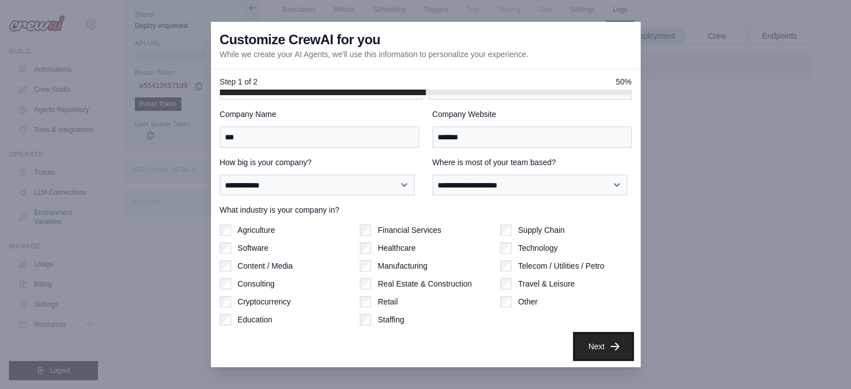
click at [590, 351] on button "Next" at bounding box center [603, 346] width 57 height 25
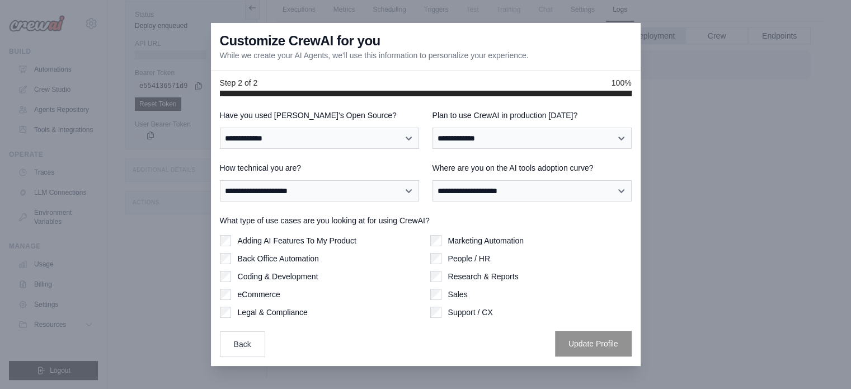
scroll to position [0, 0]
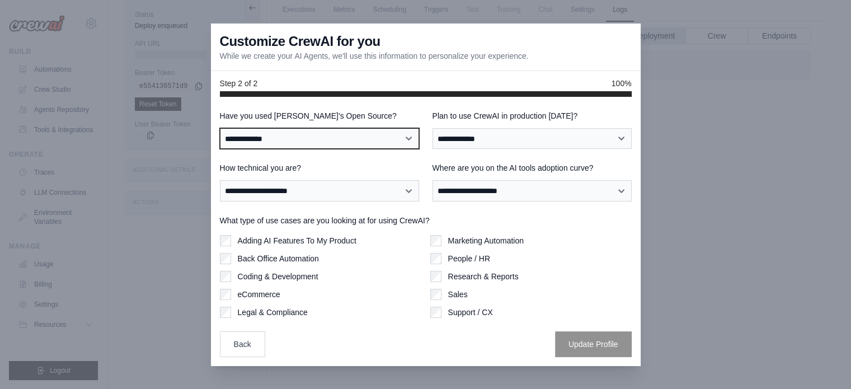
click at [363, 135] on select "**********" at bounding box center [319, 138] width 199 height 21
select select "**"
click at [220, 128] on select "**********" at bounding box center [319, 138] width 199 height 21
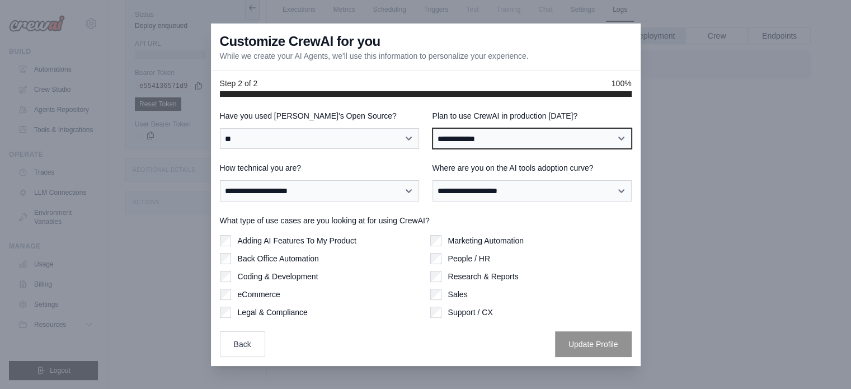
click at [479, 142] on select "**********" at bounding box center [532, 138] width 199 height 21
select select "*****"
click at [433, 128] on select "**********" at bounding box center [532, 138] width 199 height 21
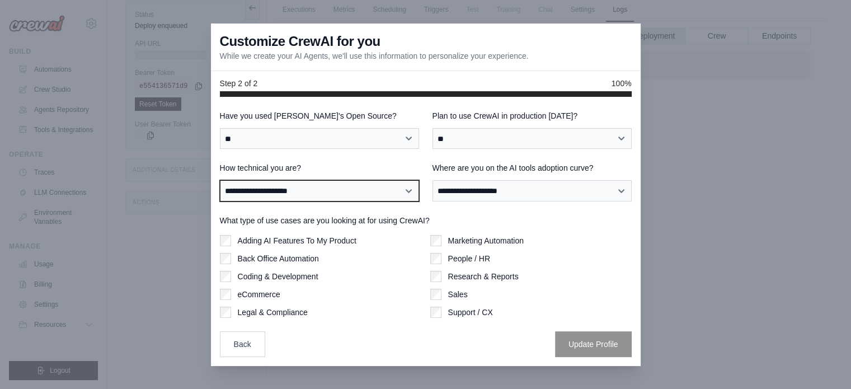
click at [360, 192] on select "**********" at bounding box center [319, 190] width 199 height 21
select select "**********"
click at [220, 180] on select "**********" at bounding box center [319, 190] width 199 height 21
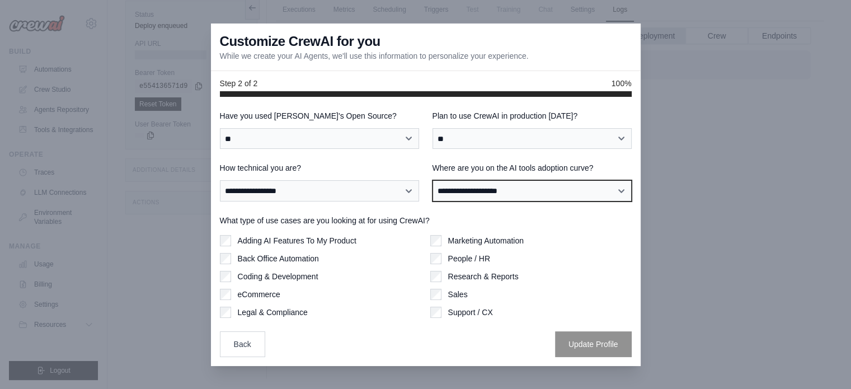
click at [518, 189] on select "**********" at bounding box center [532, 190] width 199 height 21
select select "**********"
click at [433, 180] on select "**********" at bounding box center [532, 190] width 199 height 21
click at [274, 241] on label "Adding AI Features To My Product" at bounding box center [297, 240] width 119 height 11
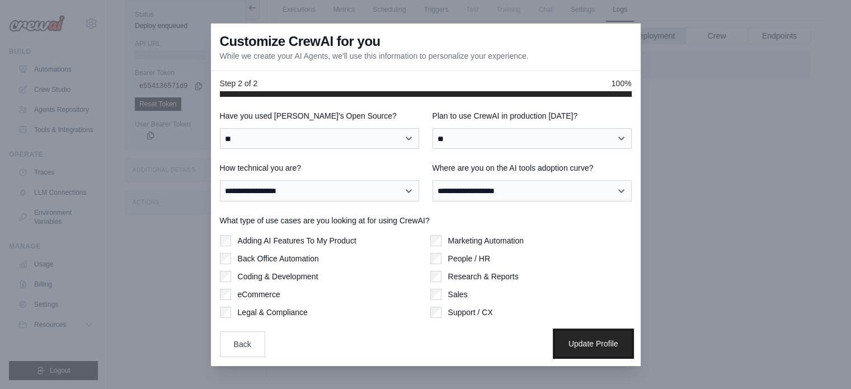
click at [604, 344] on button "Update Profile" at bounding box center [593, 344] width 77 height 26
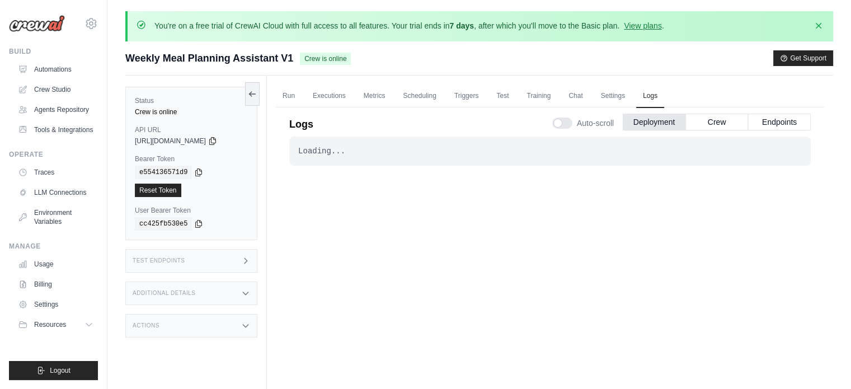
click at [324, 156] on div "Loading..." at bounding box center [550, 151] width 504 height 11
click at [331, 99] on link "Executions" at bounding box center [329, 97] width 46 height 24
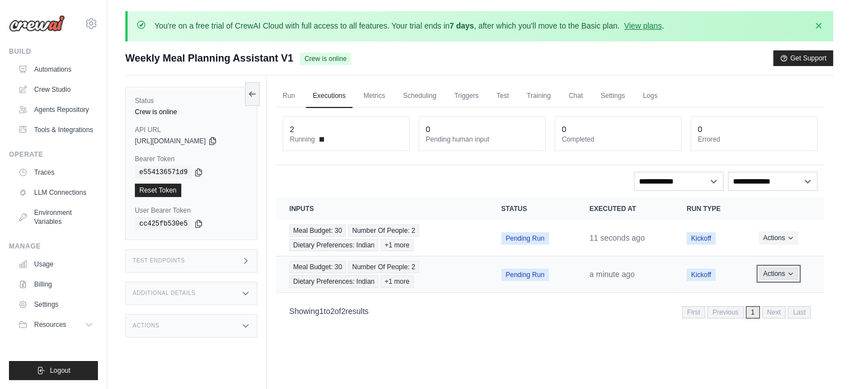
click at [781, 271] on button "Actions" at bounding box center [779, 273] width 40 height 13
click at [765, 274] on button "Actions" at bounding box center [779, 273] width 40 height 13
click at [760, 293] on link "View Details" at bounding box center [775, 294] width 72 height 18
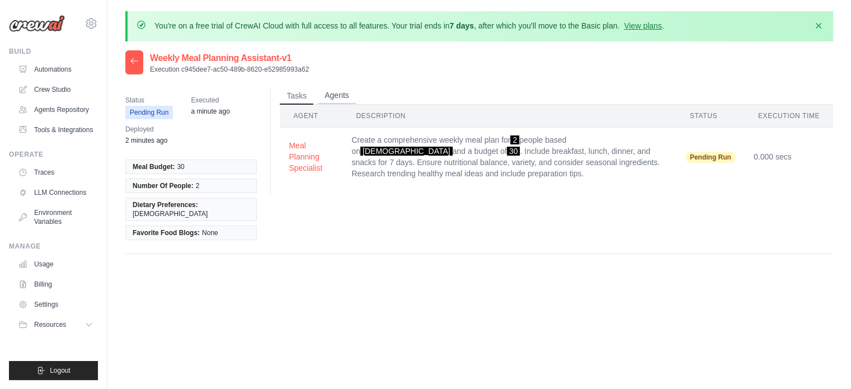
click at [344, 100] on button "Agents" at bounding box center [337, 95] width 38 height 17
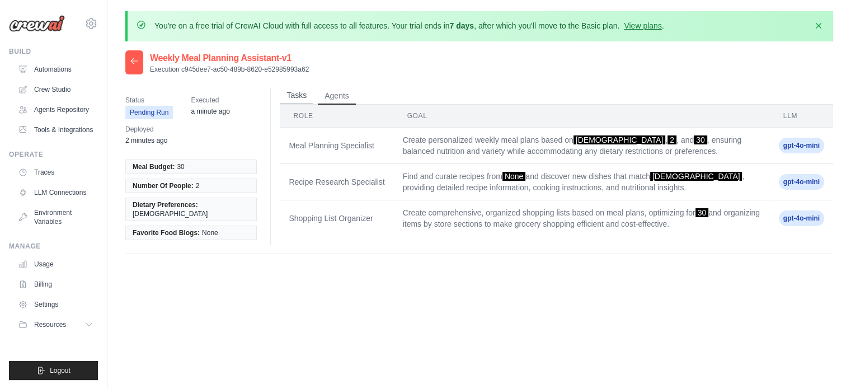
click at [297, 99] on button "Tasks" at bounding box center [297, 95] width 34 height 17
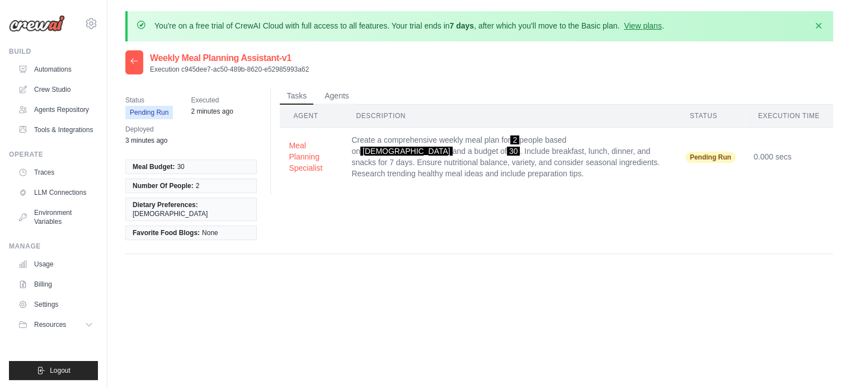
click at [133, 64] on icon at bounding box center [134, 61] width 9 height 9
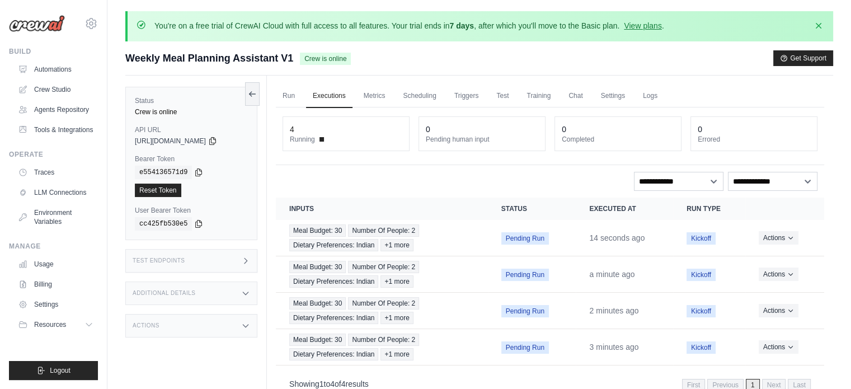
scroll to position [86, 0]
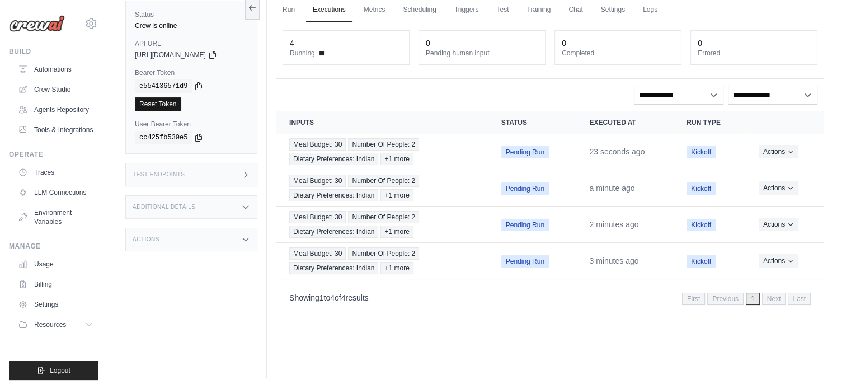
click at [163, 102] on link "Reset Token" at bounding box center [158, 103] width 46 height 13
click at [188, 172] on div "Test Endpoints" at bounding box center [191, 175] width 132 height 24
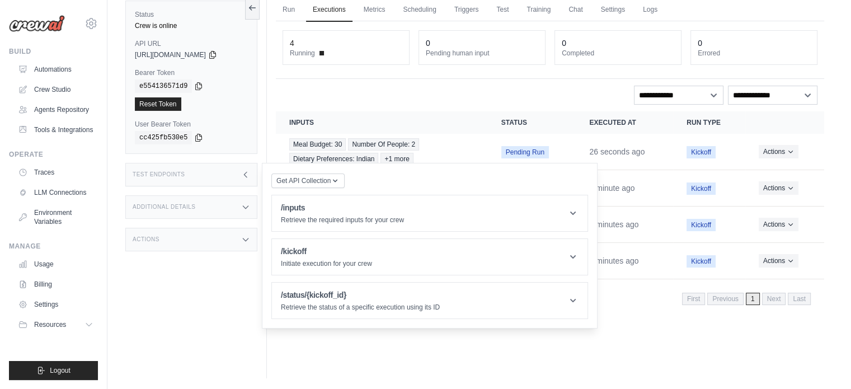
click at [180, 205] on h3 "Additional Details" at bounding box center [164, 207] width 63 height 7
click at [171, 312] on div "Actions" at bounding box center [191, 306] width 132 height 24
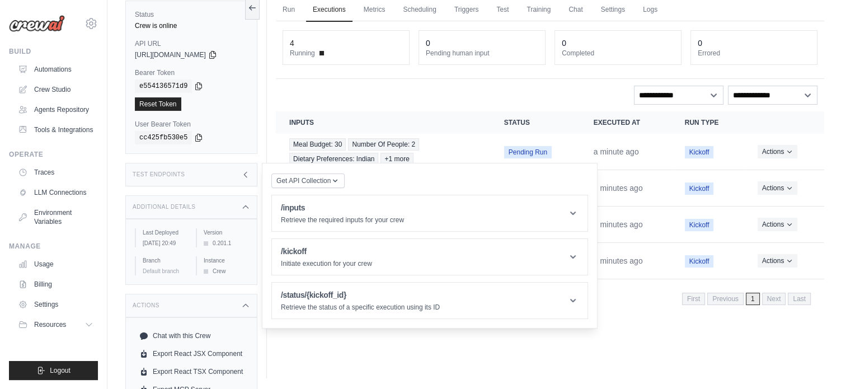
click at [244, 207] on icon at bounding box center [245, 206] width 5 height 3
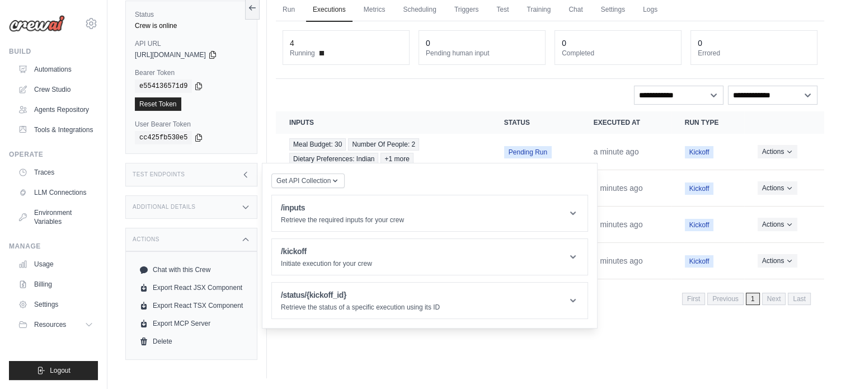
click at [245, 235] on icon at bounding box center [245, 239] width 9 height 9
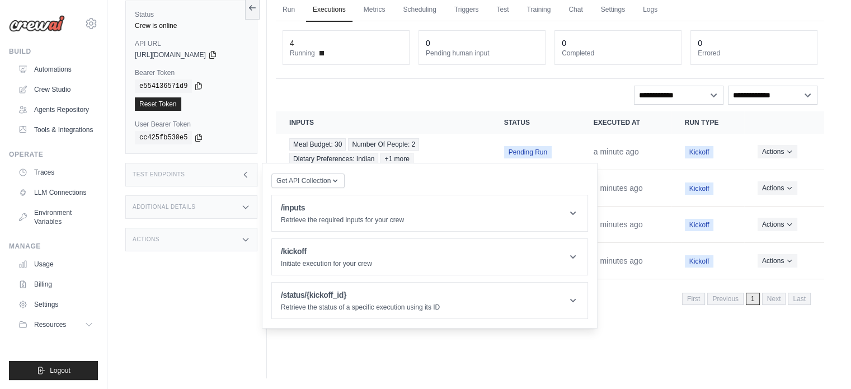
click at [618, 346] on div "Run Executions Metrics Scheduling Triggers Test Training Chat Settings Logs 4 R…" at bounding box center [550, 183] width 566 height 389
click at [625, 331] on div "Run Executions Metrics Scheduling Triggers Test Training Chat Settings Logs 4 R…" at bounding box center [550, 183] width 566 height 389
click at [560, 96] on div "**********" at bounding box center [550, 95] width 535 height 19
click at [243, 179] on div "Test Endpoints" at bounding box center [191, 175] width 132 height 24
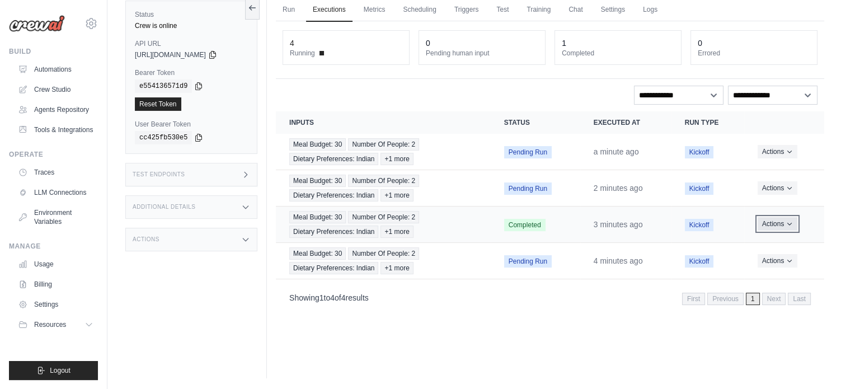
click at [784, 218] on button "Actions" at bounding box center [778, 223] width 40 height 13
click at [774, 239] on link "View Details" at bounding box center [775, 245] width 72 height 18
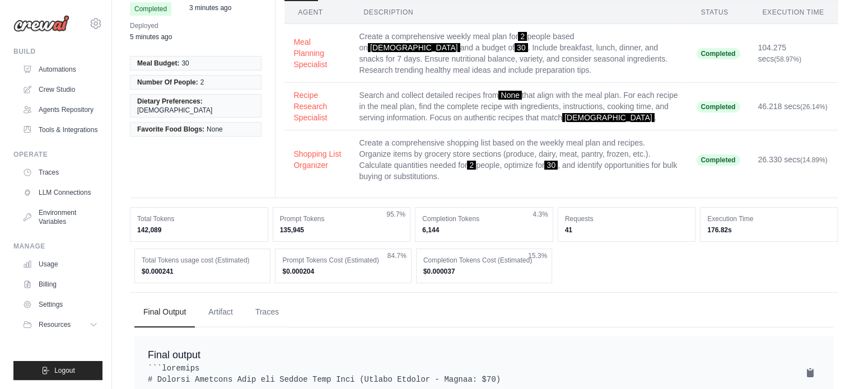
scroll to position [105, 0]
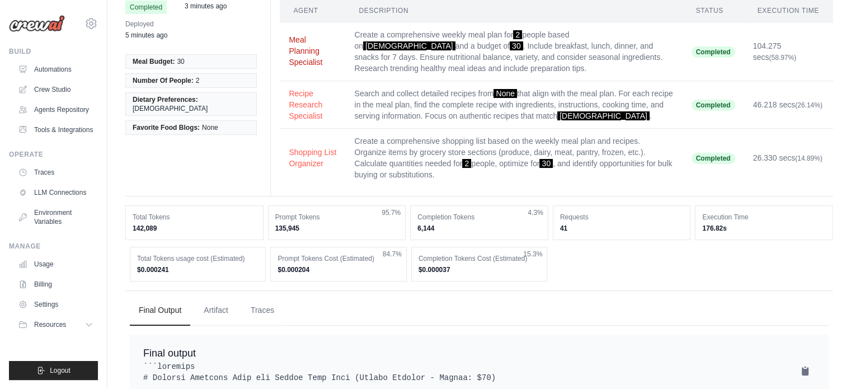
click at [300, 47] on button "Meal Planning Specialist" at bounding box center [313, 51] width 48 height 34
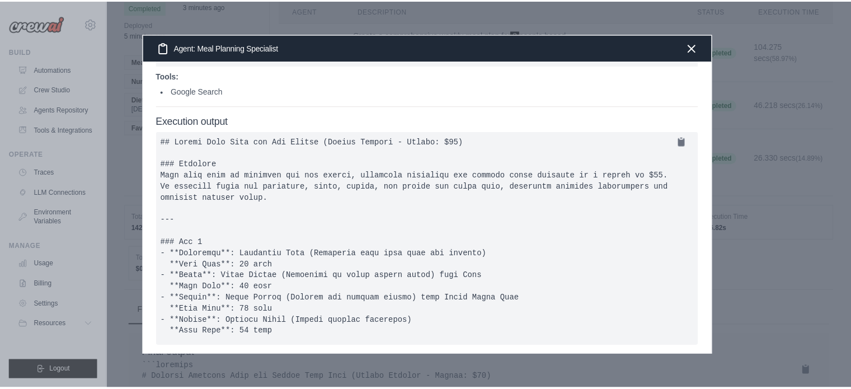
scroll to position [0, 0]
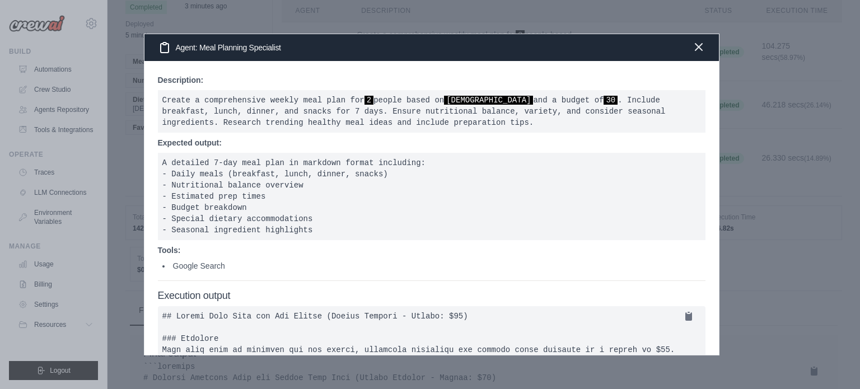
click at [701, 49] on icon "button" at bounding box center [698, 47] width 7 height 7
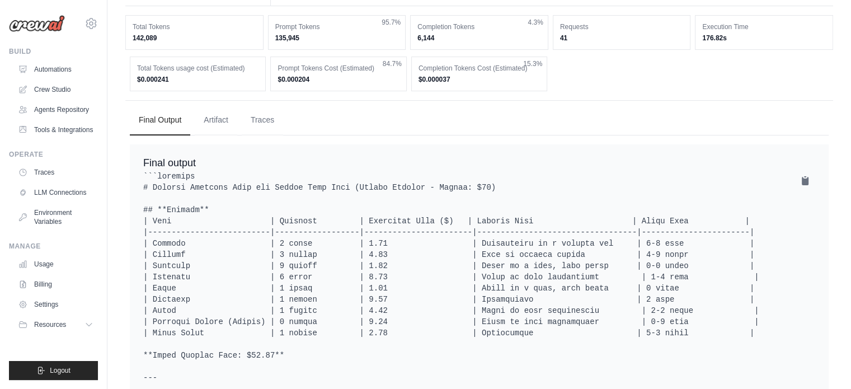
scroll to position [290, 0]
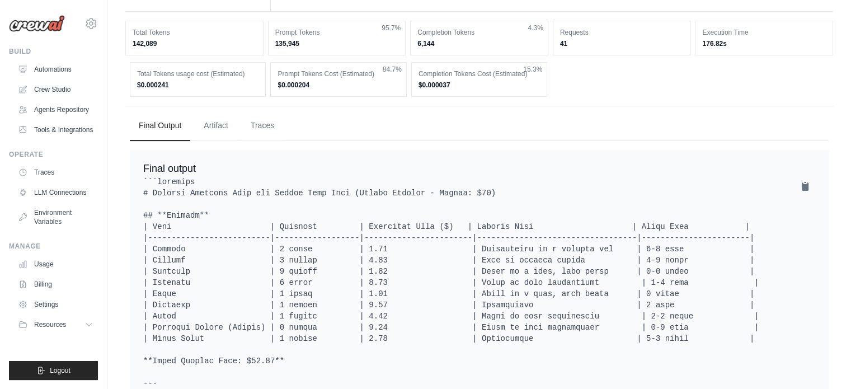
click at [221, 125] on button "Artifact" at bounding box center [216, 125] width 43 height 30
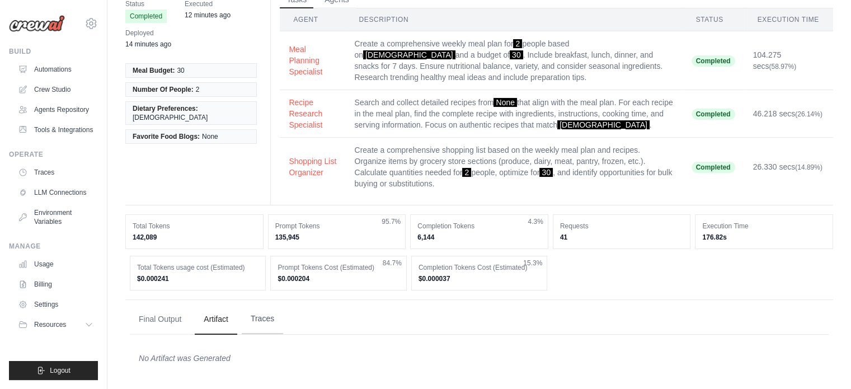
click at [271, 315] on button "Traces" at bounding box center [262, 319] width 41 height 30
click at [167, 313] on button "Final Output" at bounding box center [160, 319] width 60 height 30
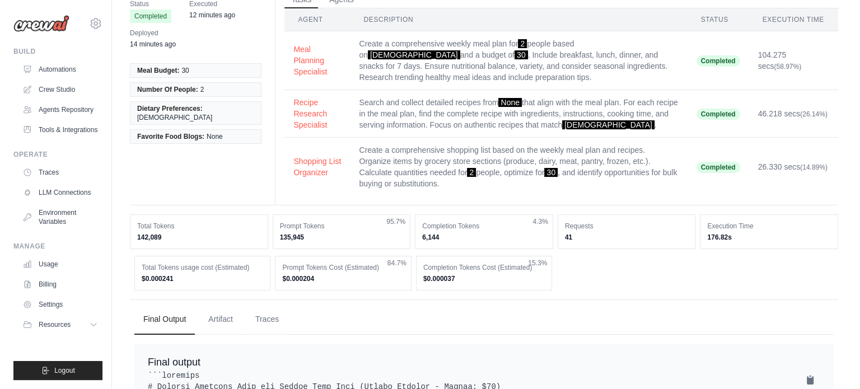
scroll to position [0, 0]
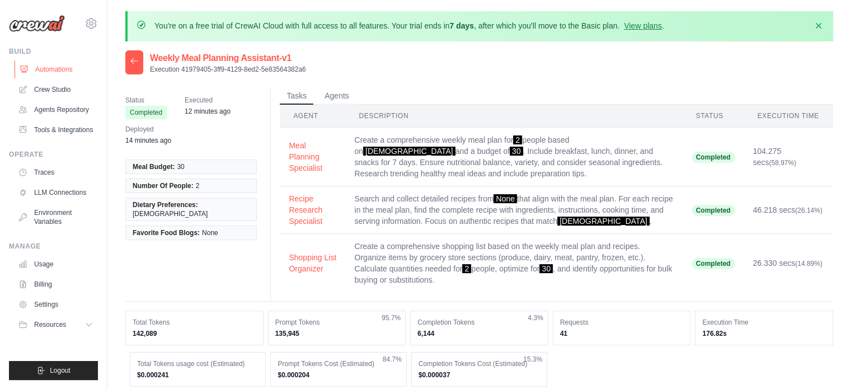
click at [50, 66] on link "Automations" at bounding box center [57, 69] width 85 height 18
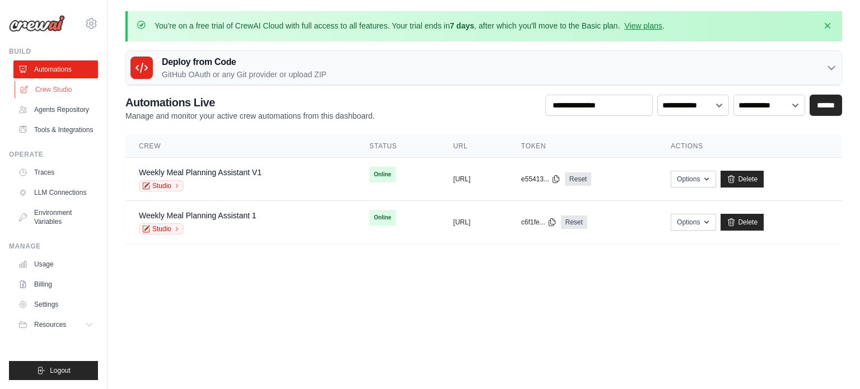
click at [54, 88] on link "Crew Studio" at bounding box center [57, 90] width 85 height 18
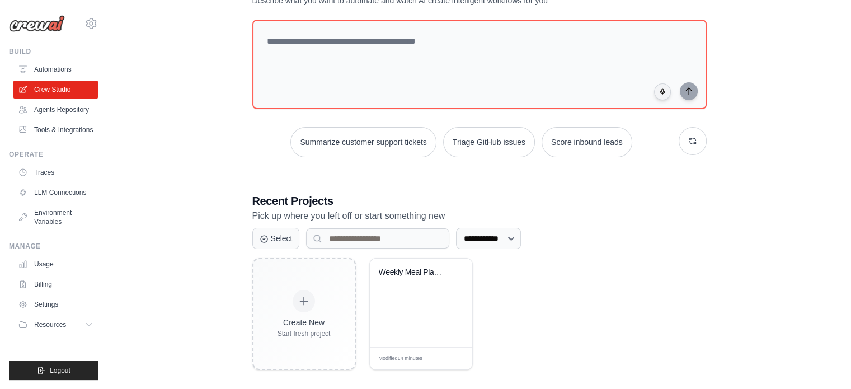
scroll to position [101, 0]
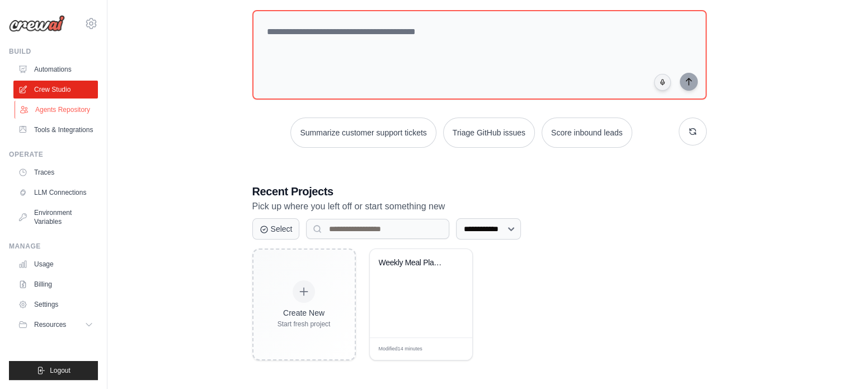
click at [53, 105] on link "Agents Repository" at bounding box center [57, 110] width 85 height 18
